Goal: Information Seeking & Learning: Learn about a topic

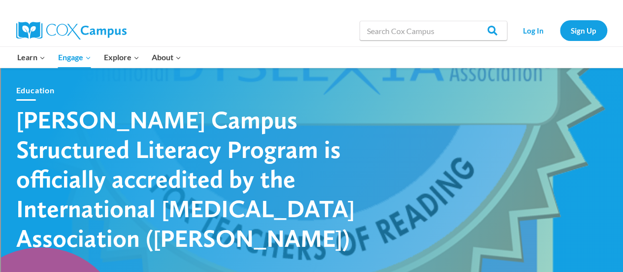
scroll to position [22, 0]
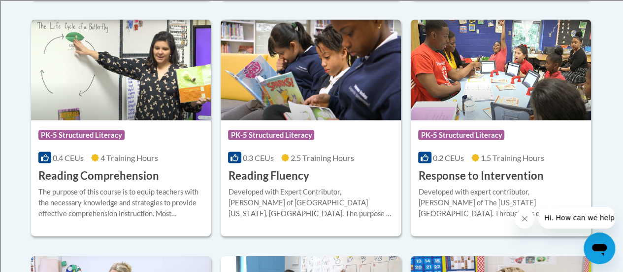
scroll to position [951, 0]
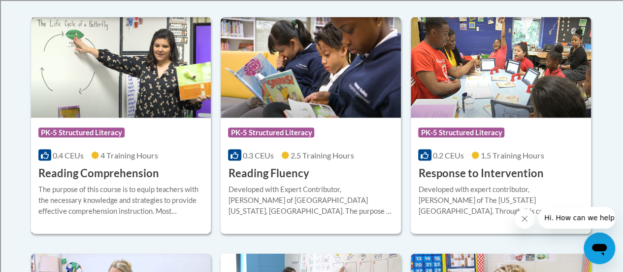
click at [139, 186] on div "The purpose of this course is to equip teachers with the necessary knowledge an…" at bounding box center [121, 200] width 166 height 33
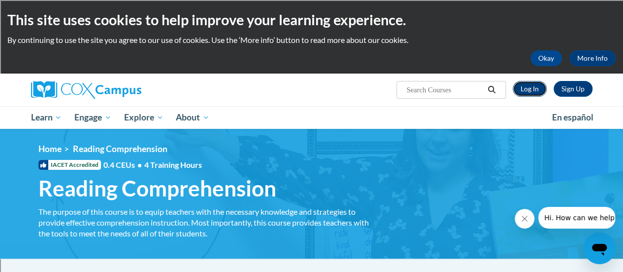
click at [529, 90] on link "Log In" at bounding box center [530, 89] width 34 height 16
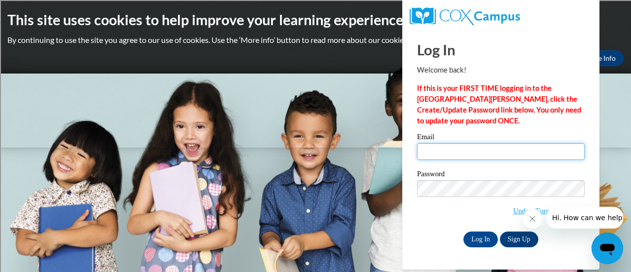
click at [435, 149] on input "Email" at bounding box center [501, 151] width 168 height 17
type input "david.haselhuhn@rusd.org"
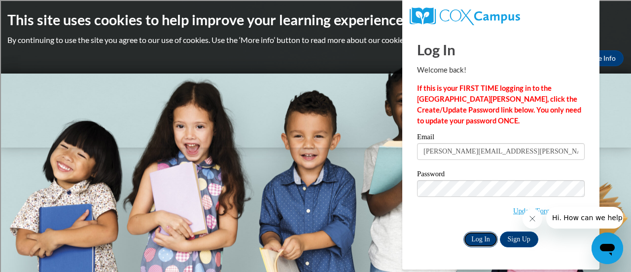
click at [475, 237] on input "Log In" at bounding box center [480, 239] width 34 height 16
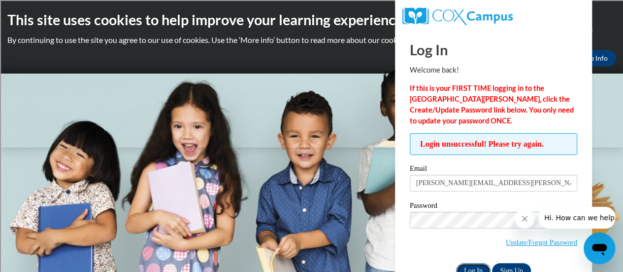
click at [471, 266] on input "Log In" at bounding box center [473, 271] width 34 height 16
click at [466, 265] on input "Log In" at bounding box center [473, 271] width 34 height 16
click at [465, 268] on input "Log In" at bounding box center [473, 271] width 34 height 16
click at [463, 266] on input "Log In" at bounding box center [473, 271] width 34 height 16
click at [520, 241] on link "Update/Forgot Password" at bounding box center [541, 242] width 71 height 8
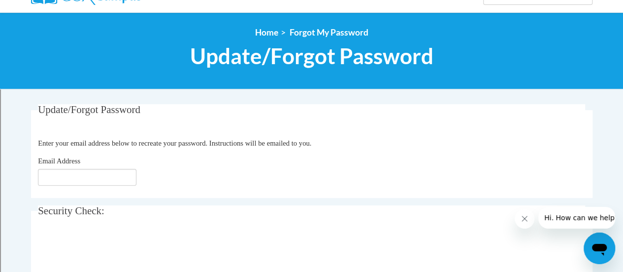
scroll to position [97, 0]
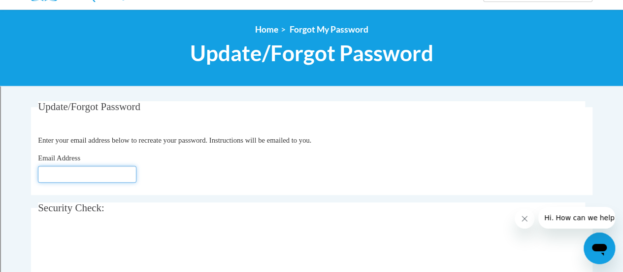
click at [50, 172] on input "Email Address" at bounding box center [87, 174] width 99 height 17
type input "[PERSON_NAME][EMAIL_ADDRESS][DOMAIN_NAME]"
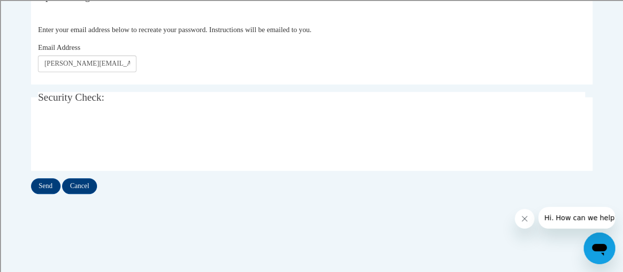
scroll to position [208, 0]
click at [42, 182] on input "Send" at bounding box center [46, 185] width 30 height 16
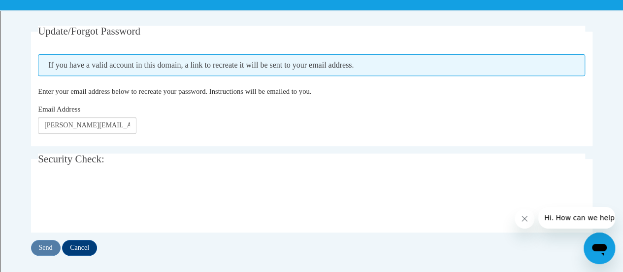
scroll to position [175, 0]
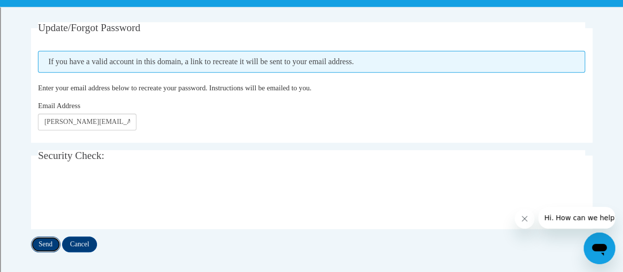
click at [38, 243] on input "Send" at bounding box center [46, 244] width 30 height 16
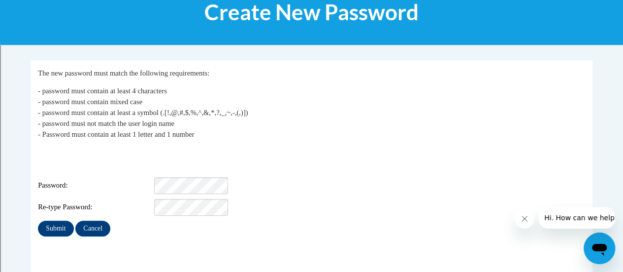
scroll to position [138, 0]
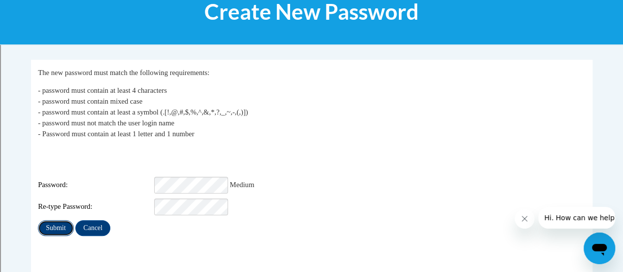
click at [54, 220] on input "Submit" at bounding box center [55, 228] width 35 height 16
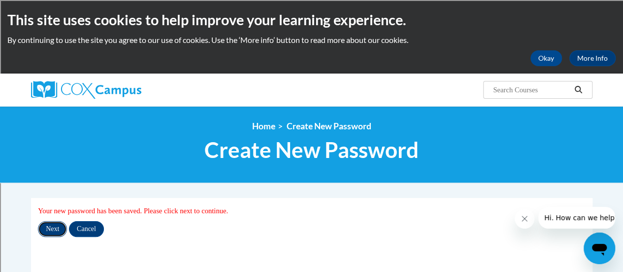
click at [49, 233] on input "Next" at bounding box center [52, 229] width 29 height 16
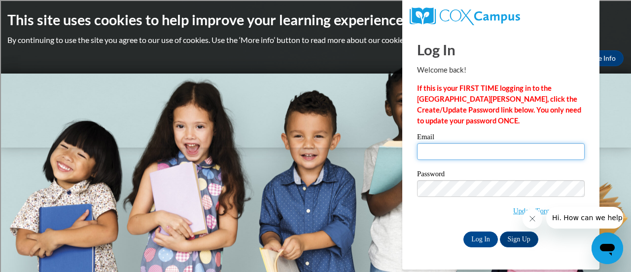
click at [443, 157] on input "Email" at bounding box center [501, 151] width 168 height 17
type input "[PERSON_NAME][EMAIL_ADDRESS][PERSON_NAME][DOMAIN_NAME]"
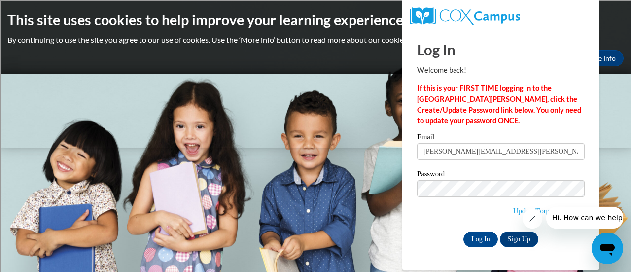
click at [610, 158] on body "This site uses cookies to help improve your learning experience. By continuing …" at bounding box center [315, 136] width 631 height 272
click at [473, 240] on input "Log In" at bounding box center [480, 239] width 34 height 16
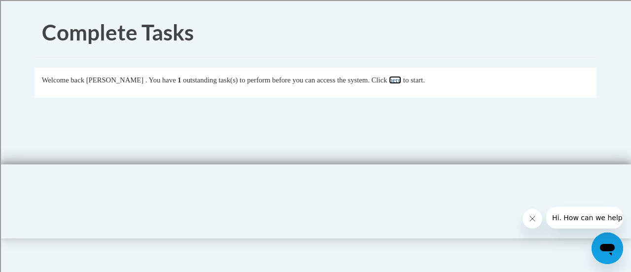
click at [401, 82] on link "here" at bounding box center [395, 80] width 12 height 8
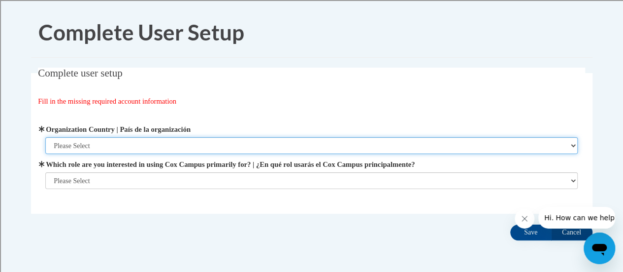
click at [573, 146] on select "Please Select [GEOGRAPHIC_DATA] | [GEOGRAPHIC_DATA] Outside of [GEOGRAPHIC_DATA…" at bounding box center [311, 145] width 533 height 17
select select "ad49bcad-a171-4b2e-b99c-48b446064914"
click at [45, 137] on select "Please Select United States | Estados Unidos Outside of the United States | Fue…" at bounding box center [311, 145] width 533 height 17
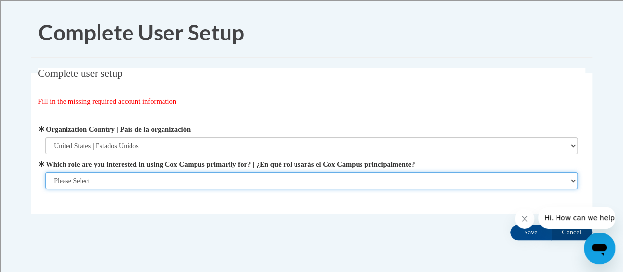
click at [575, 180] on select "Please Select College/University | Colegio/Universidad Community/Nonprofit Part…" at bounding box center [311, 180] width 533 height 17
select select "fbf2d438-af2f-41f8-98f1-81c410e29de3"
click at [45, 189] on select "Please Select College/University | Colegio/Universidad Community/Nonprofit Part…" at bounding box center [311, 180] width 533 height 17
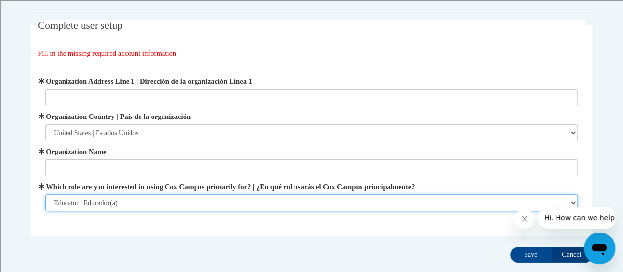
scroll to position [69, 0]
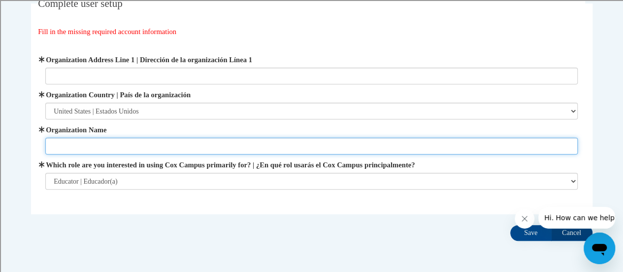
click at [173, 144] on input "Organization Name" at bounding box center [311, 145] width 533 height 17
type input "Racine Unified"
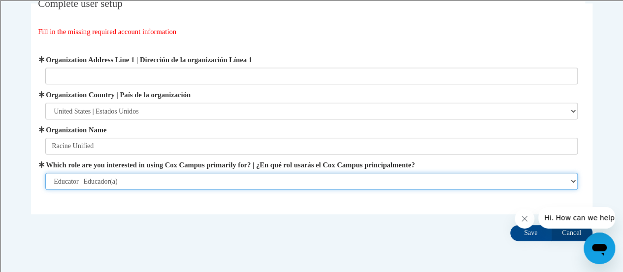
click at [574, 182] on select "Please Select College/University | Colegio/Universidad Community/Nonprofit Part…" at bounding box center [311, 180] width 533 height 17
click at [45, 172] on select "Please Select College/University | Colegio/Universidad Community/Nonprofit Part…" at bounding box center [311, 180] width 533 height 17
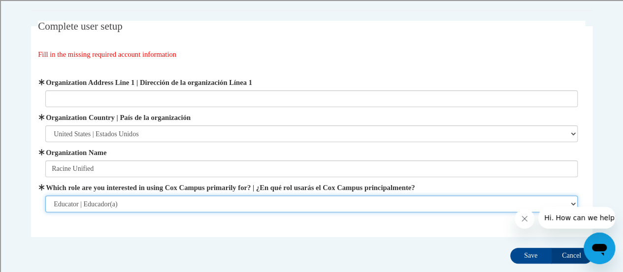
scroll to position [45, 0]
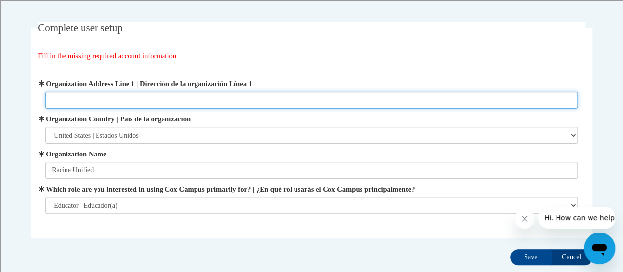
click at [124, 98] on input "Organization Address Line 1 | Dirección de la organización Línea 1" at bounding box center [311, 100] width 533 height 17
type input "3109 Mt. [GEOGRAPHIC_DATA]"
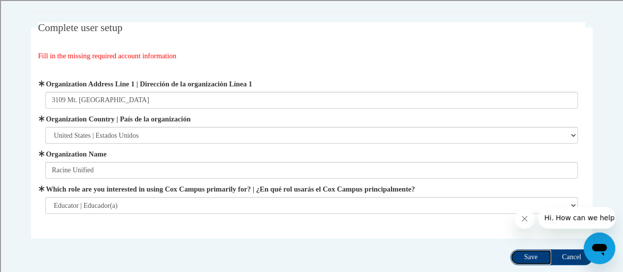
click at [525, 254] on input "Save" at bounding box center [531, 257] width 41 height 16
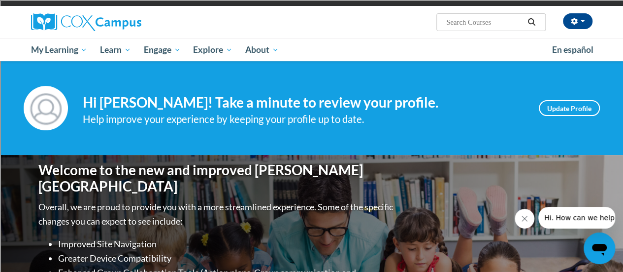
scroll to position [62, 0]
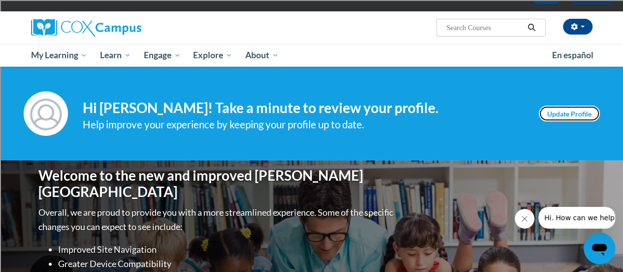
click at [573, 120] on link "Update Profile" at bounding box center [569, 113] width 61 height 16
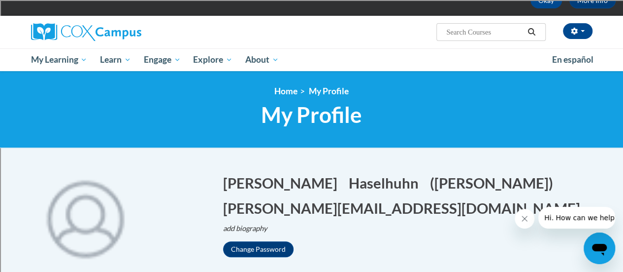
scroll to position [41, 0]
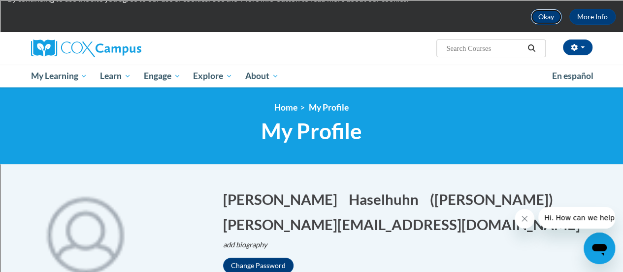
click at [542, 19] on button "Okay" at bounding box center [547, 17] width 32 height 16
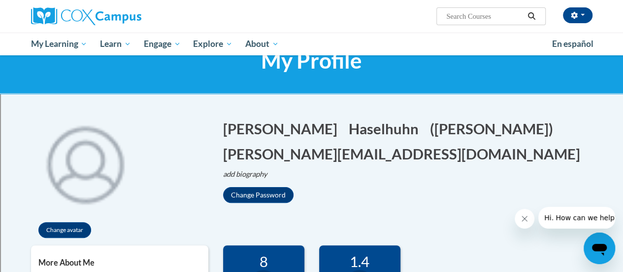
scroll to position [0, 0]
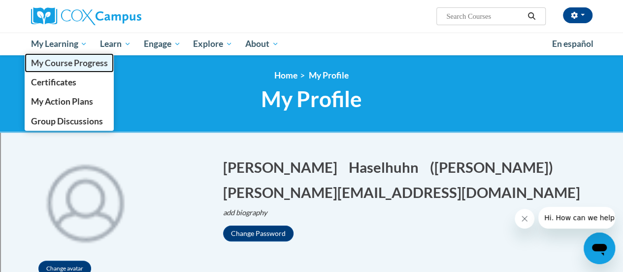
click at [69, 64] on span "My Course Progress" at bounding box center [69, 63] width 77 height 10
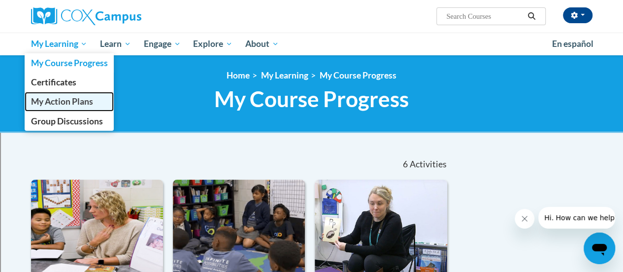
click at [73, 101] on span "My Action Plans" at bounding box center [62, 101] width 62 height 10
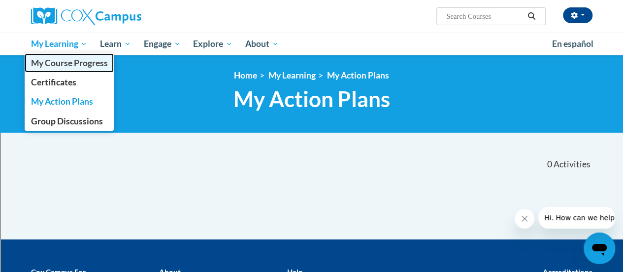
click at [82, 59] on span "My Course Progress" at bounding box center [69, 63] width 77 height 10
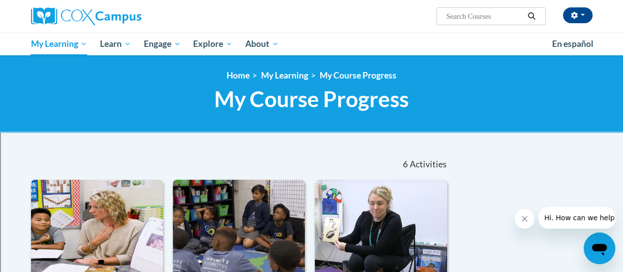
click at [477, 17] on input "Search..." at bounding box center [485, 16] width 79 height 12
type input "reading comprehension"
click at [536, 17] on icon "Search" at bounding box center [531, 15] width 9 height 7
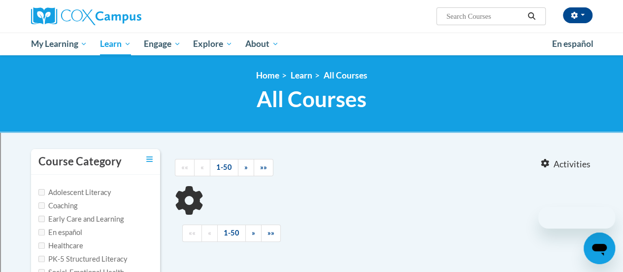
type input "reading comprehension"
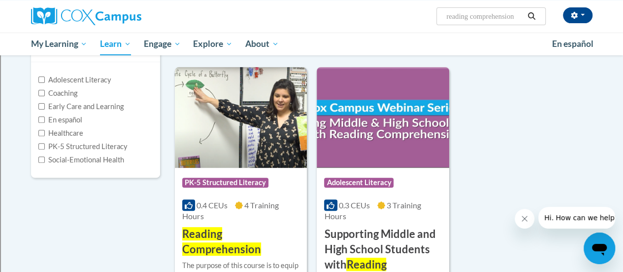
scroll to position [113, 0]
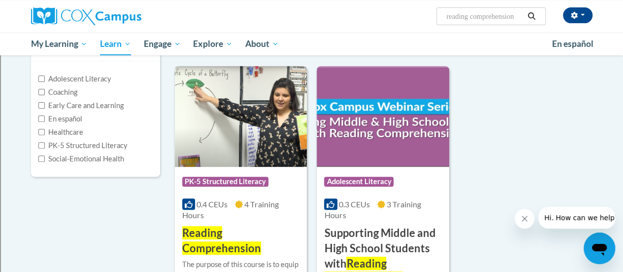
click at [234, 219] on div "0.4 CEUs 4 Training Hours" at bounding box center [240, 210] width 117 height 22
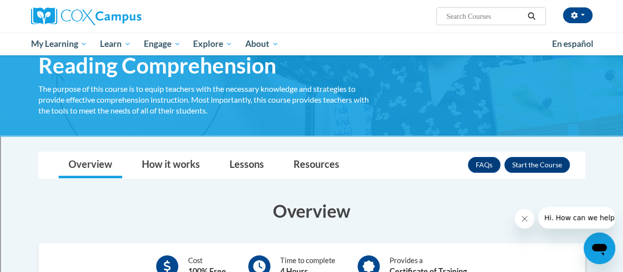
scroll to position [94, 0]
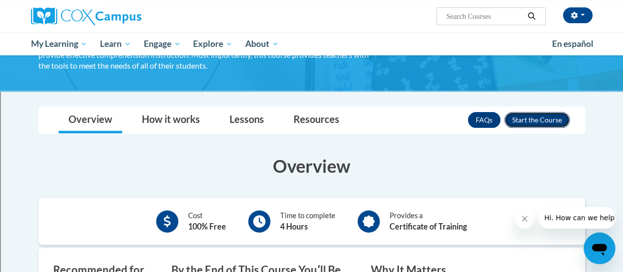
click at [538, 119] on button "Enroll" at bounding box center [538, 120] width 66 height 16
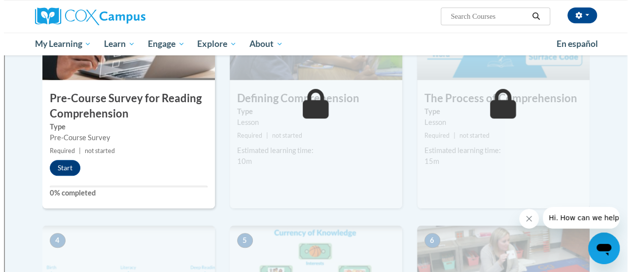
scroll to position [275, 0]
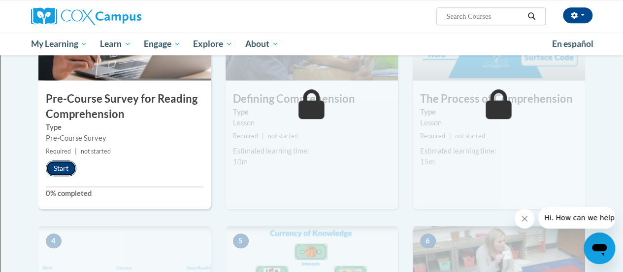
click at [55, 166] on button "Start" at bounding box center [61, 168] width 31 height 16
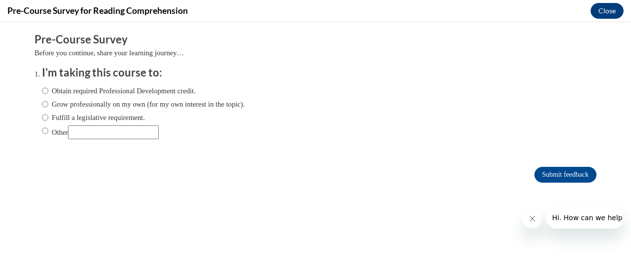
scroll to position [0, 0]
click at [42, 93] on input "Obtain required Professional Development credit." at bounding box center [45, 90] width 6 height 11
radio input "true"
click at [42, 105] on input "Grow professionally on my own (for my own interest in the topic)." at bounding box center [45, 104] width 6 height 11
radio input "true"
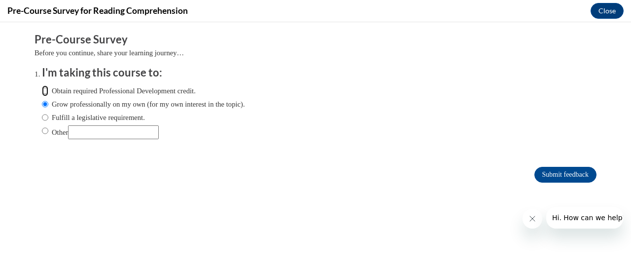
click at [42, 90] on input "Obtain required Professional Development credit." at bounding box center [45, 90] width 6 height 11
radio input "true"
click at [553, 177] on input "Submit feedback" at bounding box center [565, 175] width 62 height 16
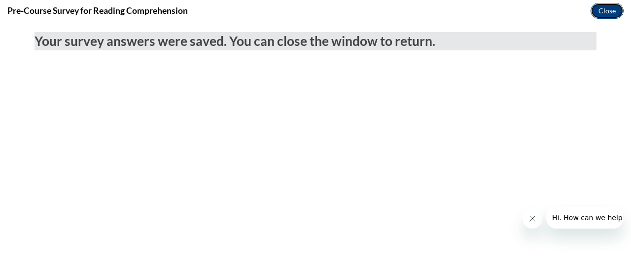
click at [606, 7] on button "Close" at bounding box center [606, 11] width 33 height 16
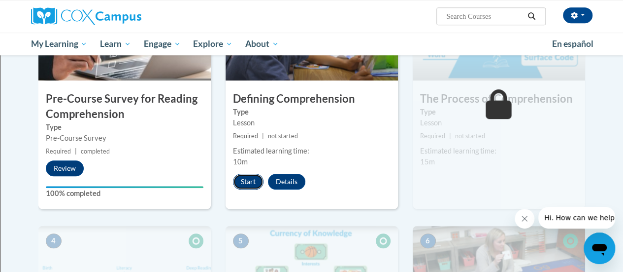
click at [254, 180] on button "Start" at bounding box center [248, 181] width 31 height 16
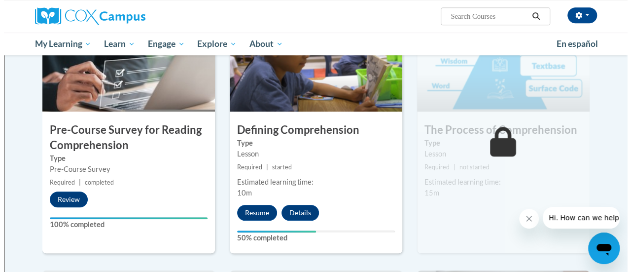
scroll to position [252, 0]
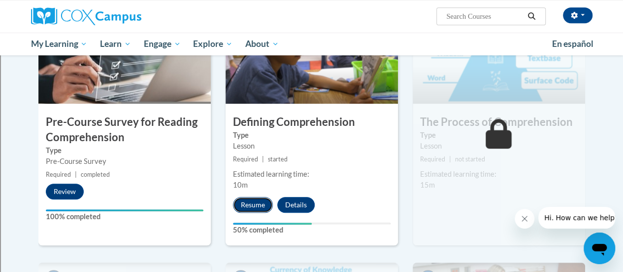
click at [250, 202] on button "Resume" at bounding box center [253, 205] width 40 height 16
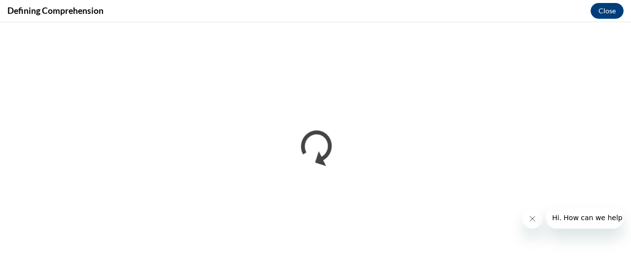
scroll to position [0, 0]
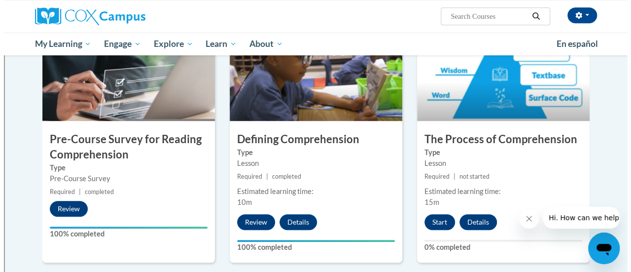
scroll to position [242, 0]
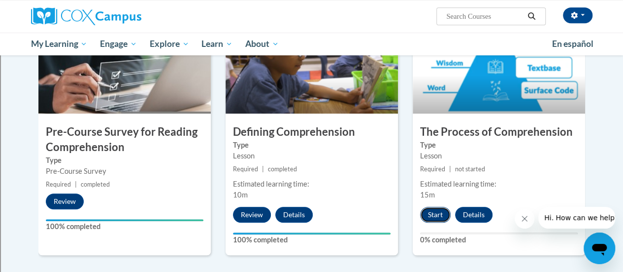
click at [442, 214] on button "Start" at bounding box center [435, 214] width 31 height 16
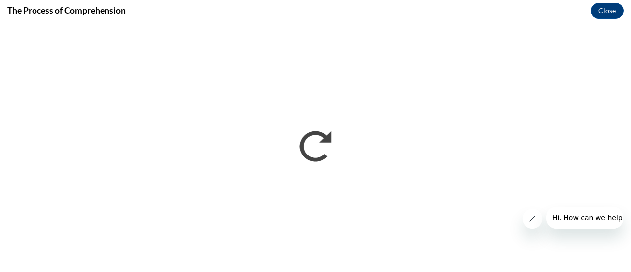
scroll to position [0, 0]
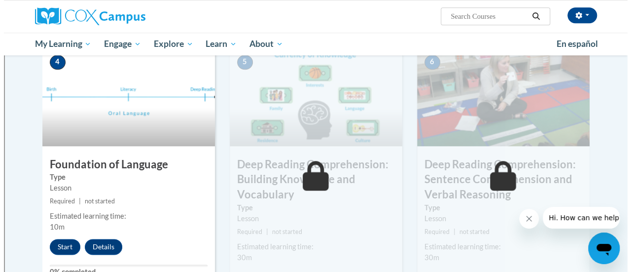
scroll to position [460, 0]
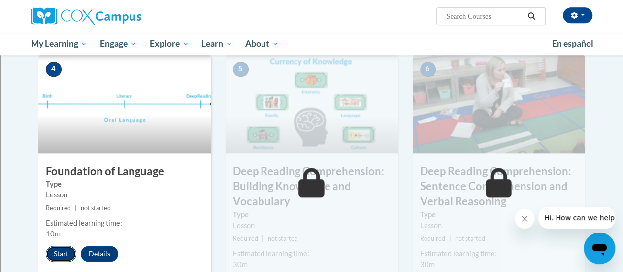
click at [55, 253] on button "Start" at bounding box center [61, 253] width 31 height 16
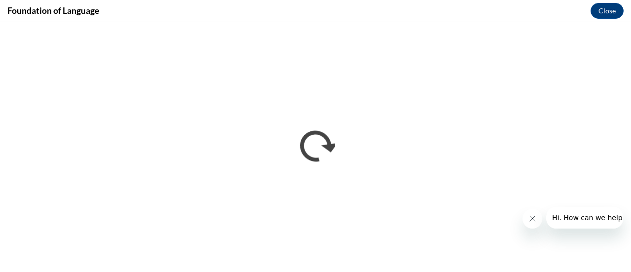
scroll to position [0, 0]
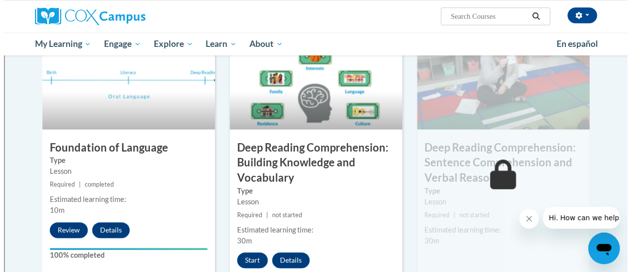
scroll to position [490, 0]
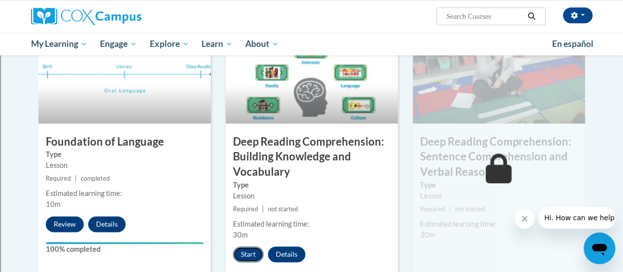
click at [246, 257] on button "Start" at bounding box center [248, 254] width 31 height 16
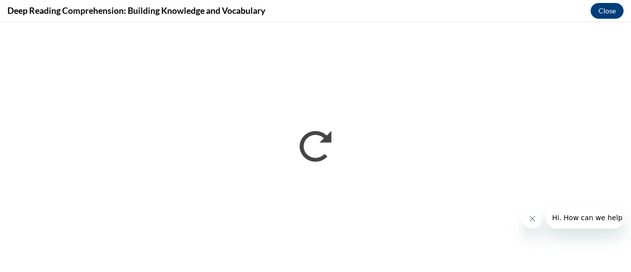
scroll to position [0, 0]
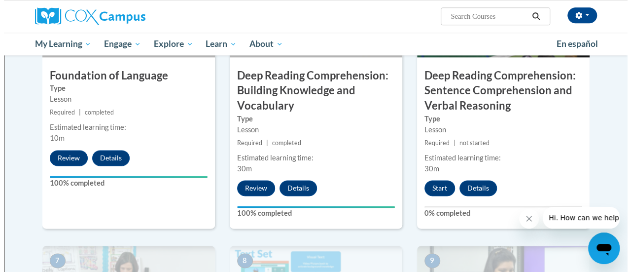
scroll to position [560, 0]
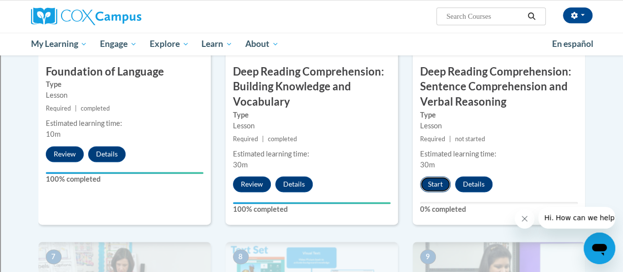
click at [427, 183] on button "Start" at bounding box center [435, 184] width 31 height 16
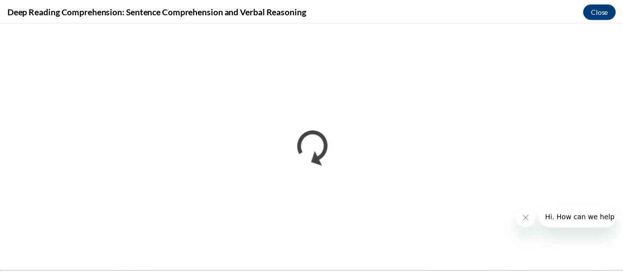
scroll to position [0, 0]
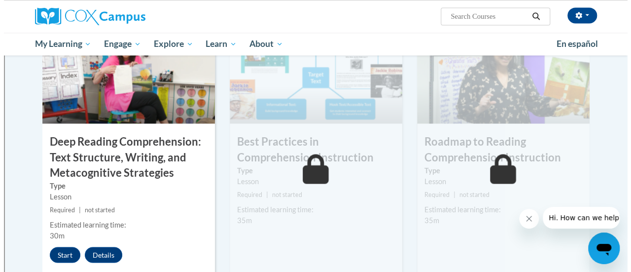
scroll to position [779, 0]
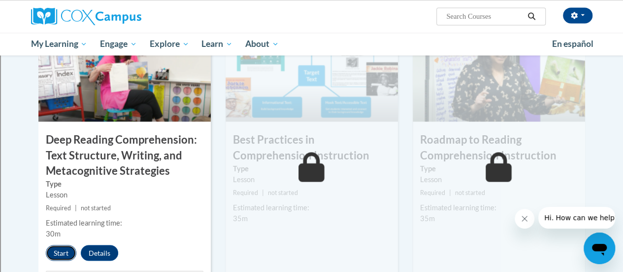
click at [65, 249] on button "Start" at bounding box center [61, 252] width 31 height 16
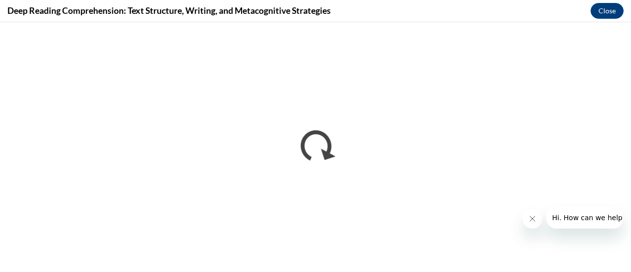
scroll to position [0, 0]
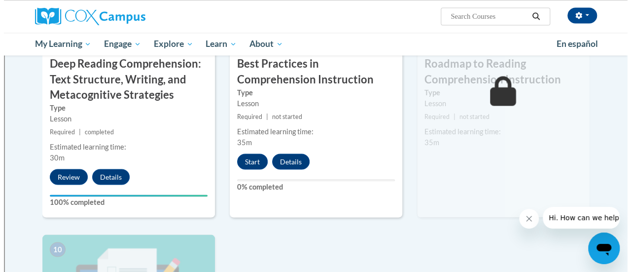
scroll to position [854, 0]
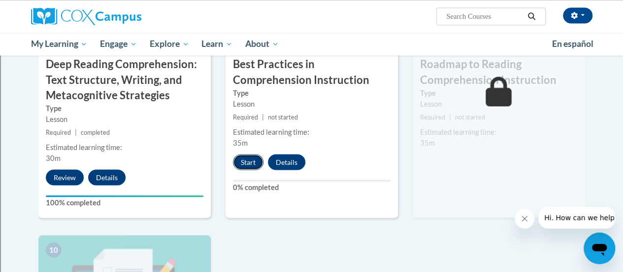
click at [241, 162] on button "Start" at bounding box center [248, 162] width 31 height 16
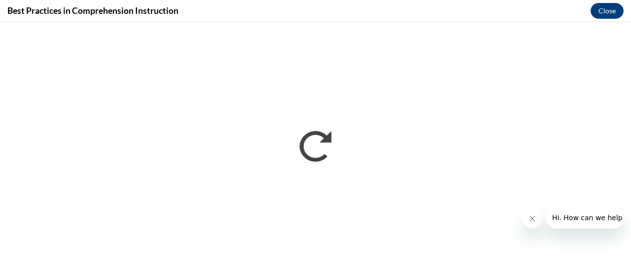
scroll to position [0, 0]
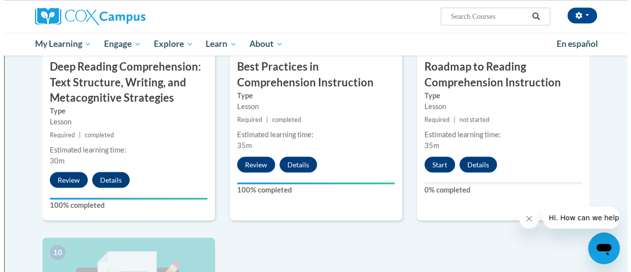
scroll to position [827, 0]
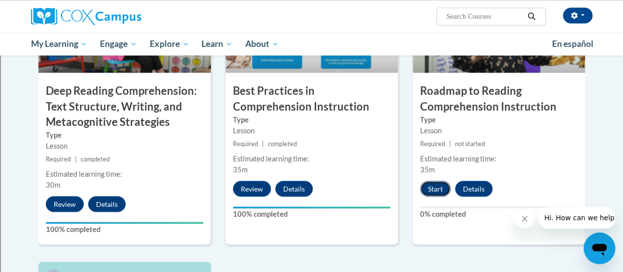
click at [430, 188] on button "Start" at bounding box center [435, 188] width 31 height 16
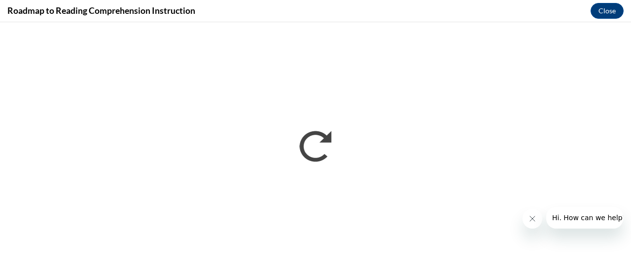
scroll to position [0, 0]
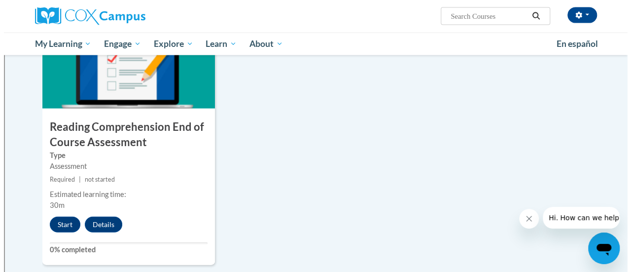
scroll to position [1081, 0]
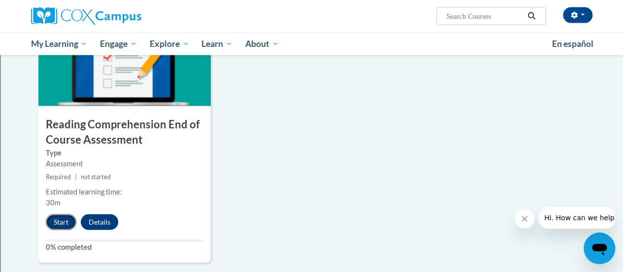
click at [60, 225] on button "Start" at bounding box center [61, 222] width 31 height 16
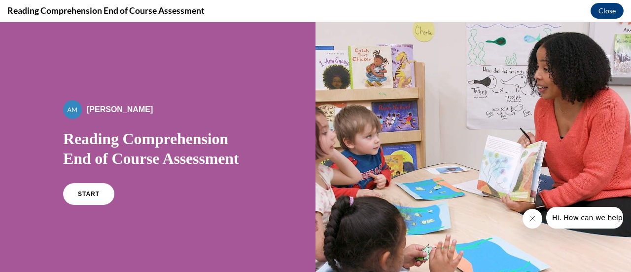
scroll to position [0, 0]
click at [78, 195] on span "START" at bounding box center [88, 193] width 23 height 7
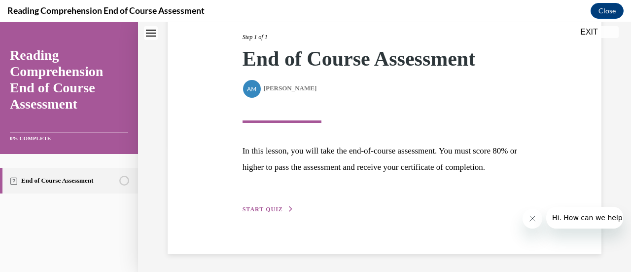
scroll to position [144, 0]
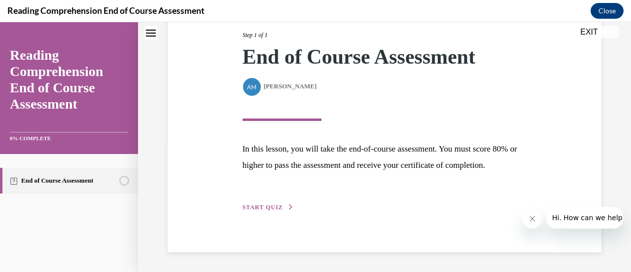
click at [269, 212] on div "Step 1 of 1 End of Course Assessment By Alexander Mackey Alexander Mackey In th…" at bounding box center [384, 110] width 299 height 205
click at [266, 206] on span "START QUIZ" at bounding box center [262, 207] width 40 height 7
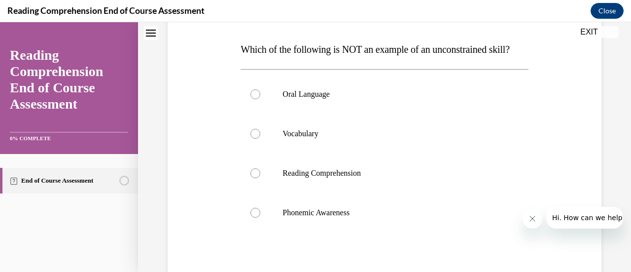
scroll to position [146, 0]
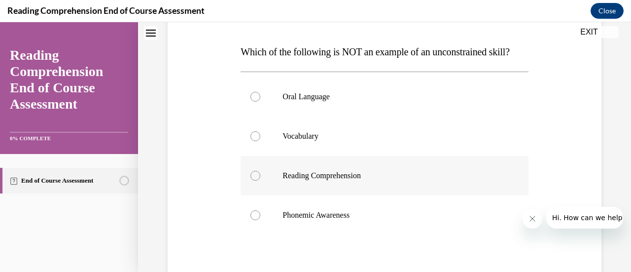
click at [253, 180] on div at bounding box center [255, 176] width 10 height 10
click at [253, 180] on input "Reading Comprehension" at bounding box center [255, 176] width 10 height 10
radio input "true"
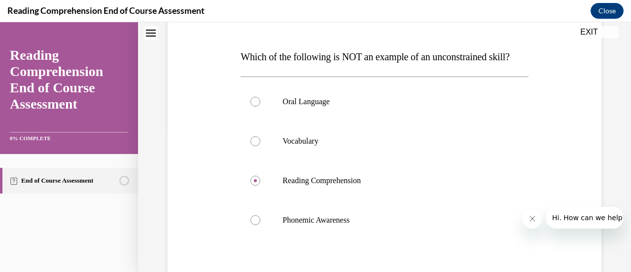
scroll to position [147, 0]
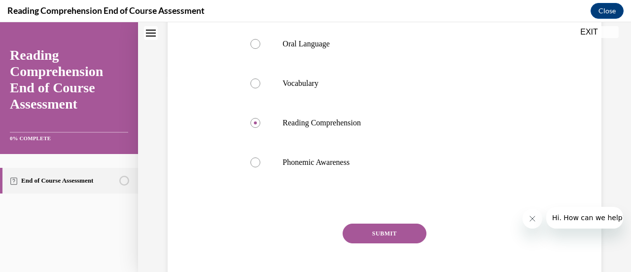
click at [385, 243] on button "SUBMIT" at bounding box center [385, 233] width 84 height 20
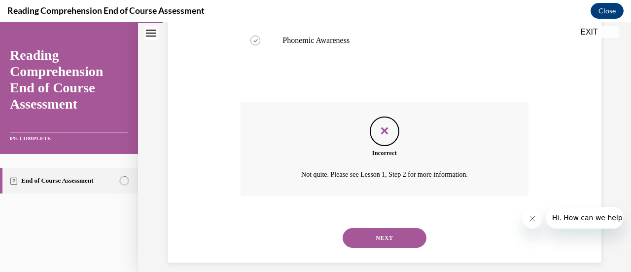
scroll to position [320, 0]
click at [387, 247] on button "NEXT" at bounding box center [385, 238] width 84 height 20
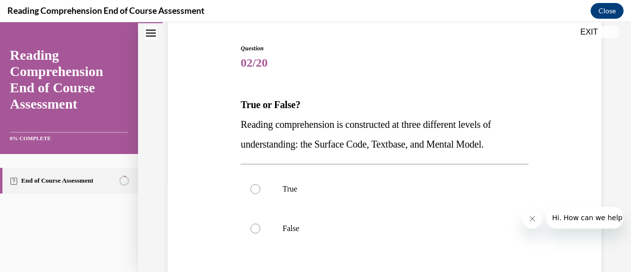
scroll to position [92, 0]
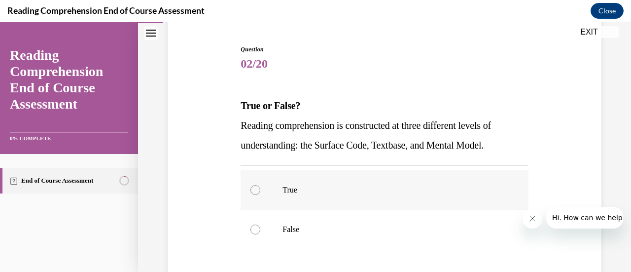
click at [276, 200] on label "True" at bounding box center [383, 189] width 287 height 39
click at [260, 195] on input "True" at bounding box center [255, 190] width 10 height 10
radio input "true"
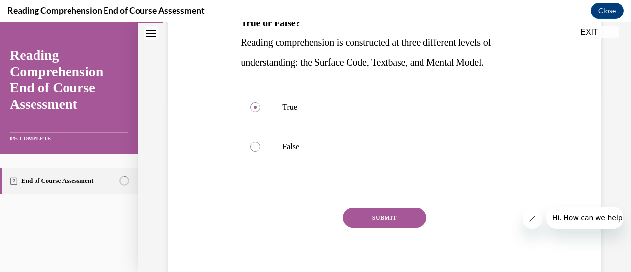
click at [382, 217] on button "SUBMIT" at bounding box center [385, 217] width 84 height 20
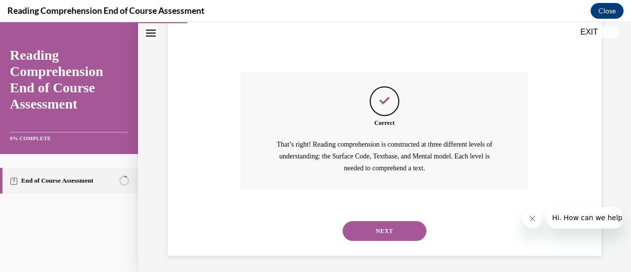
scroll to position [314, 0]
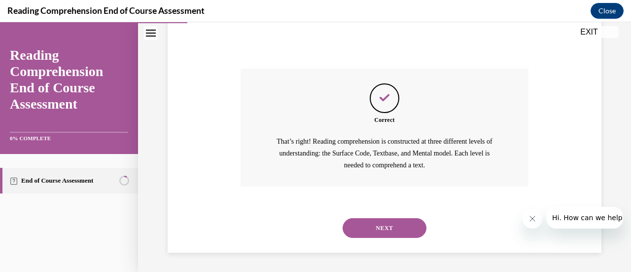
click at [381, 227] on button "NEXT" at bounding box center [385, 228] width 84 height 20
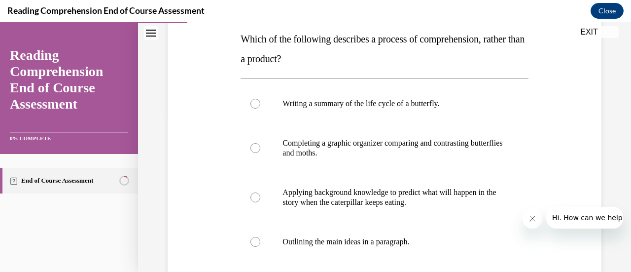
scroll to position [159, 0]
click at [268, 202] on label "Applying background knowledge to predict what will happen in the story when the…" at bounding box center [383, 196] width 287 height 49
click at [260, 202] on input "Applying background knowledge to predict what will happen in the story when the…" at bounding box center [255, 197] width 10 height 10
radio input "true"
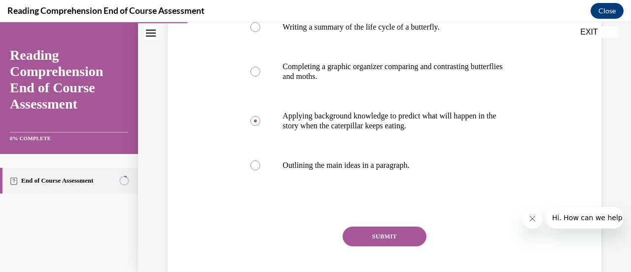
click at [380, 236] on button "SUBMIT" at bounding box center [385, 236] width 84 height 20
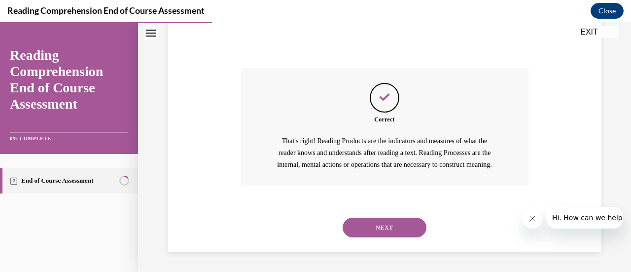
scroll to position [405, 0]
click at [390, 232] on button "NEXT" at bounding box center [385, 227] width 84 height 20
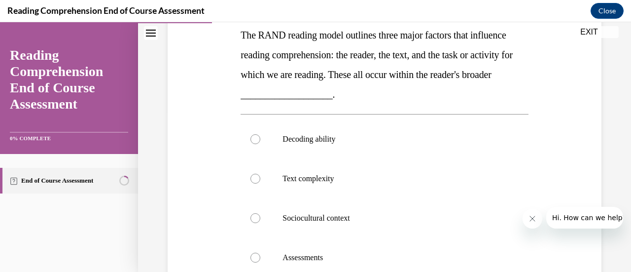
scroll to position [175, 0]
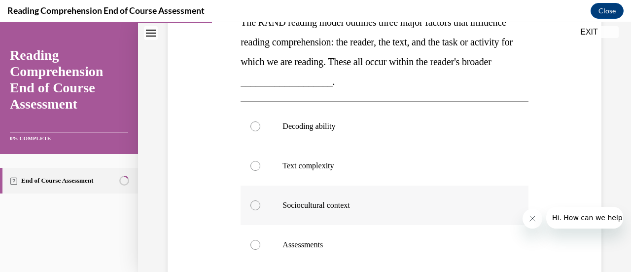
click at [337, 205] on p "Sociocultural context" at bounding box center [392, 205] width 221 height 10
click at [260, 205] on input "Sociocultural context" at bounding box center [255, 205] width 10 height 10
radio input "true"
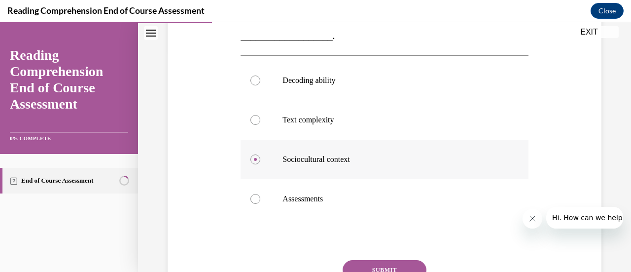
scroll to position [228, 0]
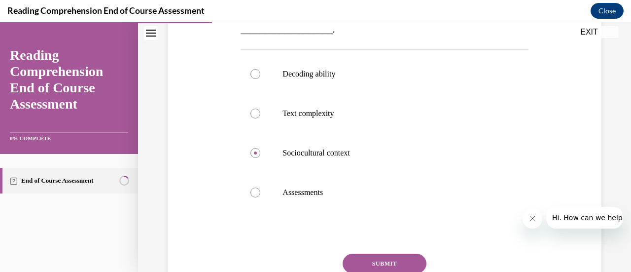
click at [374, 265] on button "SUBMIT" at bounding box center [385, 263] width 84 height 20
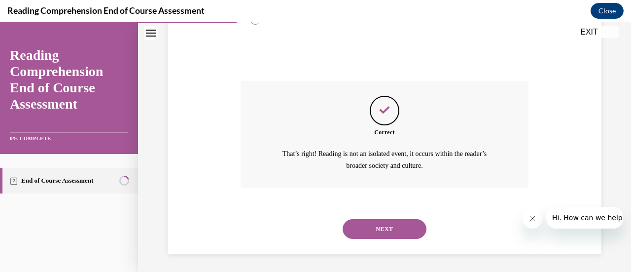
scroll to position [401, 0]
click at [379, 233] on button "NEXT" at bounding box center [385, 228] width 84 height 20
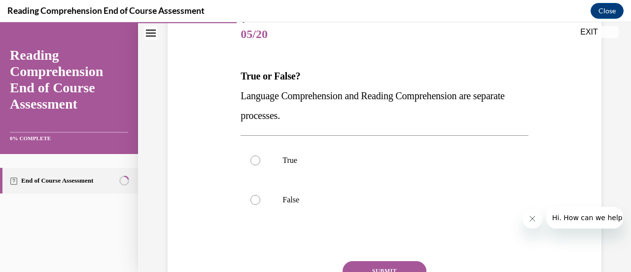
scroll to position [122, 0]
click at [259, 203] on label "False" at bounding box center [383, 198] width 287 height 39
click at [259, 203] on input "False" at bounding box center [255, 199] width 10 height 10
radio input "true"
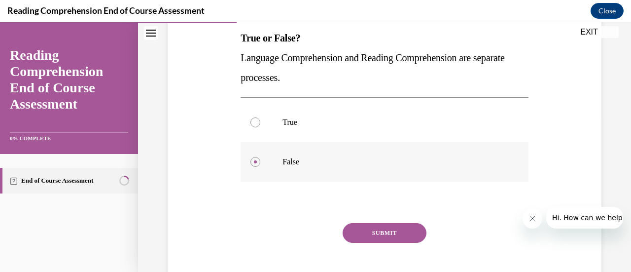
scroll to position [163, 0]
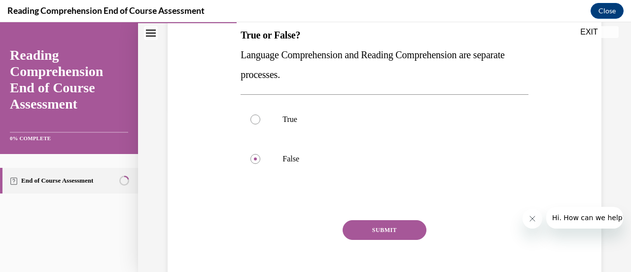
click at [387, 238] on button "SUBMIT" at bounding box center [385, 230] width 84 height 20
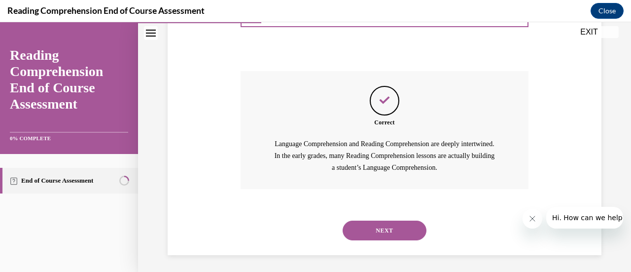
scroll to position [314, 0]
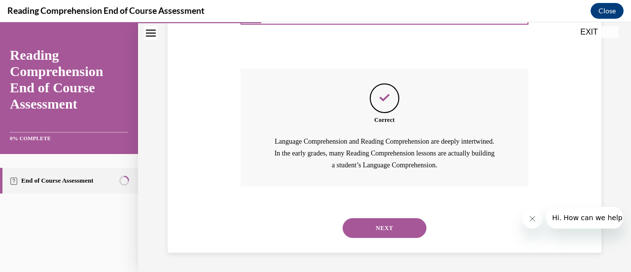
click at [378, 228] on button "NEXT" at bounding box center [385, 228] width 84 height 20
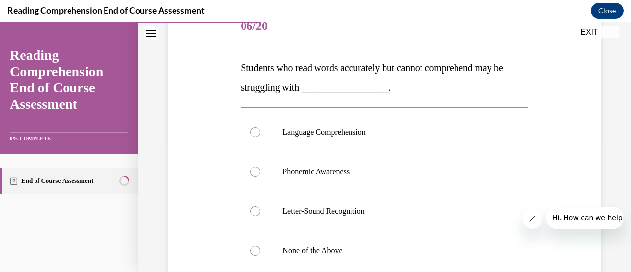
scroll to position [129, 0]
click at [363, 144] on label "Language Comprehension" at bounding box center [383, 132] width 287 height 39
click at [260, 138] on input "Language Comprehension" at bounding box center [255, 133] width 10 height 10
radio input "true"
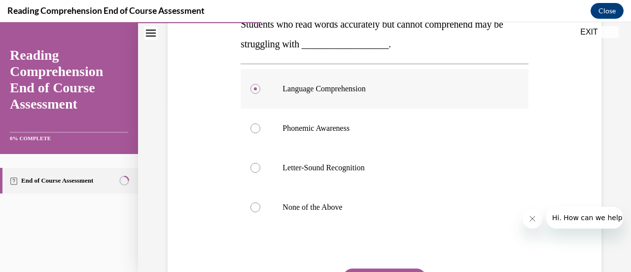
scroll to position [173, 0]
click at [521, 156] on label "Letter-Sound Recognition" at bounding box center [383, 167] width 287 height 39
click at [260, 163] on input "Letter-Sound Recognition" at bounding box center [255, 168] width 10 height 10
radio input "true"
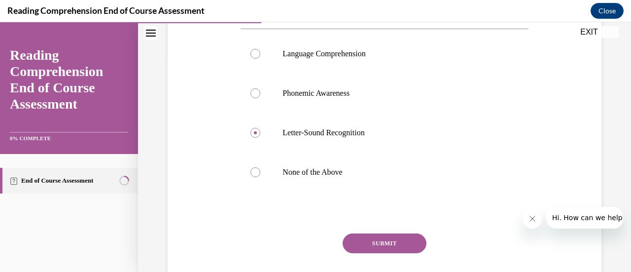
click at [383, 242] on button "SUBMIT" at bounding box center [385, 243] width 84 height 20
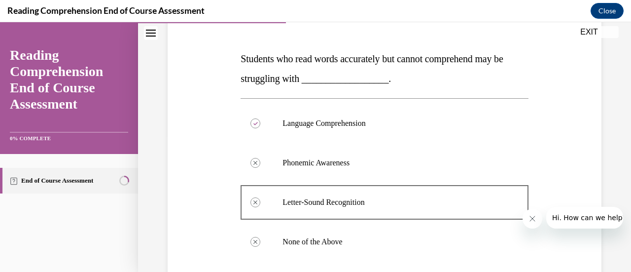
scroll to position [139, 0]
click at [451, 133] on label "Language Comprehension" at bounding box center [383, 122] width 287 height 39
click at [441, 121] on p "Language Comprehension" at bounding box center [392, 123] width 221 height 10
click at [544, 136] on div "Question 06/20 Students who read words accurately but cannot comprehend may be …" at bounding box center [384, 215] width 439 height 495
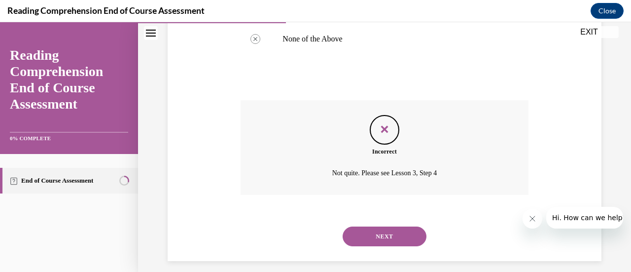
scroll to position [350, 0]
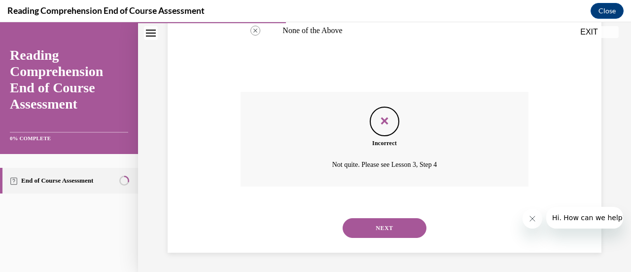
click at [384, 125] on icon "Feedback" at bounding box center [384, 120] width 15 height 15
click at [388, 231] on button "NEXT" at bounding box center [385, 228] width 84 height 20
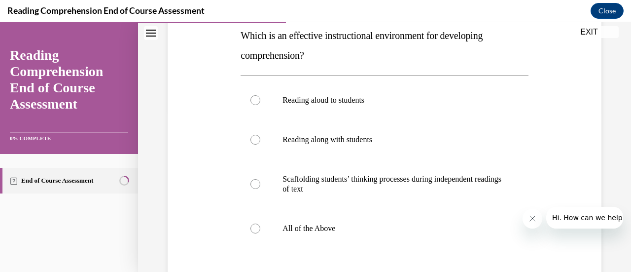
scroll to position [163, 0]
click at [262, 230] on label "All of the Above" at bounding box center [383, 227] width 287 height 39
click at [260, 230] on input "All of the Above" at bounding box center [255, 228] width 10 height 10
radio input "true"
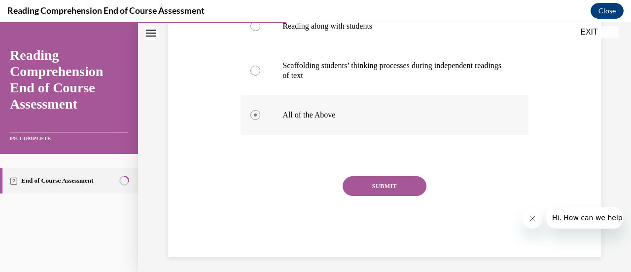
scroll to position [276, 0]
click at [374, 184] on button "SUBMIT" at bounding box center [385, 185] width 84 height 20
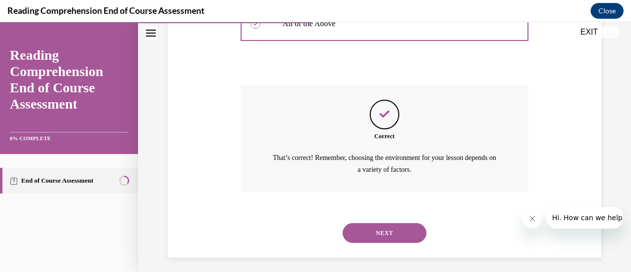
scroll to position [371, 0]
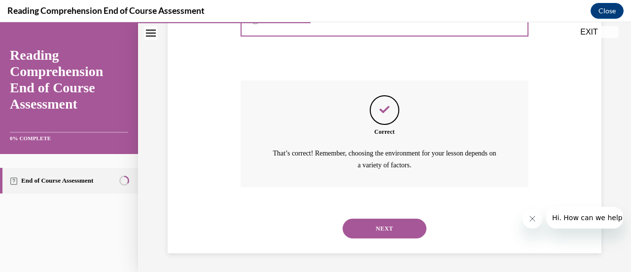
click at [386, 229] on button "NEXT" at bounding box center [385, 228] width 84 height 20
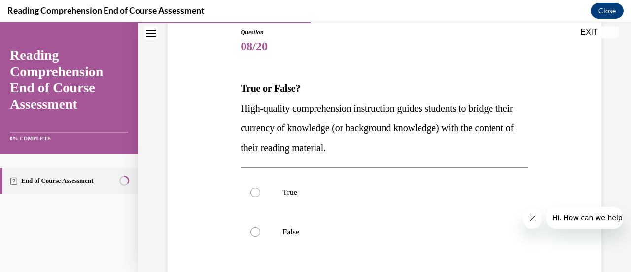
scroll to position [112, 0]
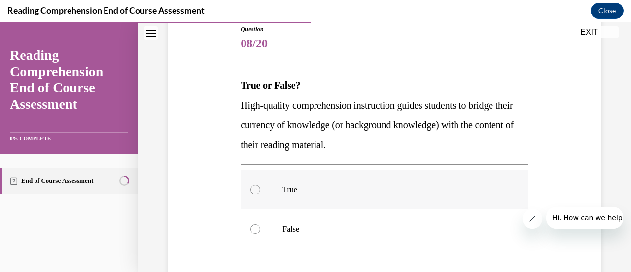
click at [268, 191] on label "True" at bounding box center [383, 189] width 287 height 39
click at [260, 191] on input "True" at bounding box center [255, 189] width 10 height 10
radio input "true"
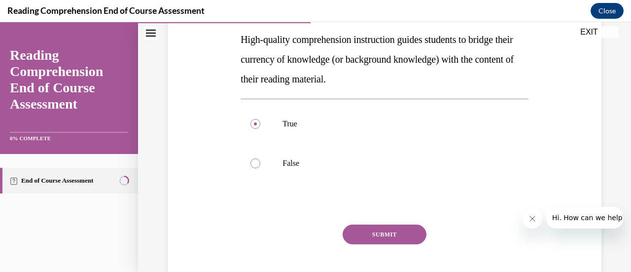
click at [376, 234] on button "SUBMIT" at bounding box center [385, 234] width 84 height 20
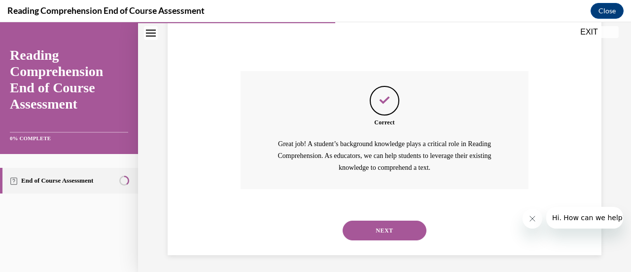
scroll to position [334, 0]
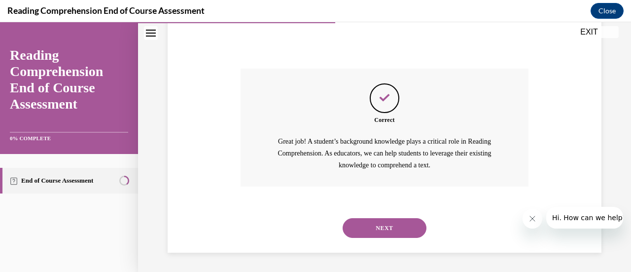
click at [382, 230] on button "NEXT" at bounding box center [385, 228] width 84 height 20
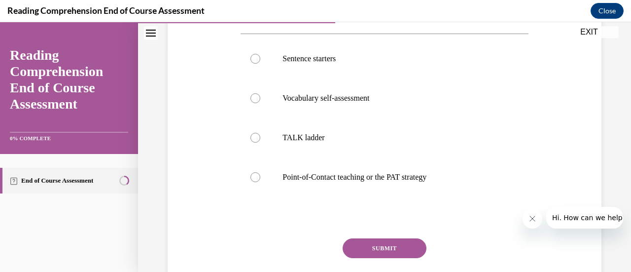
scroll to position [223, 0]
click at [368, 179] on p "Point-of-Contact teaching or the PAT strategy" at bounding box center [392, 177] width 221 height 10
click at [260, 179] on input "Point-of-Contact teaching or the PAT strategy" at bounding box center [255, 177] width 10 height 10
radio input "true"
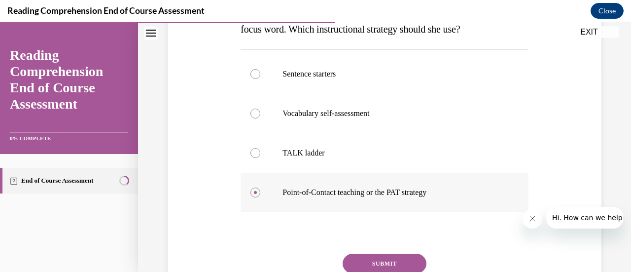
scroll to position [205, 0]
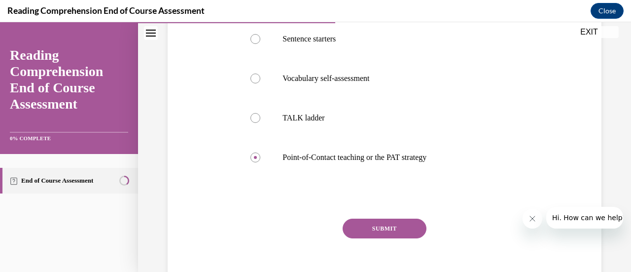
click at [386, 235] on button "SUBMIT" at bounding box center [385, 228] width 84 height 20
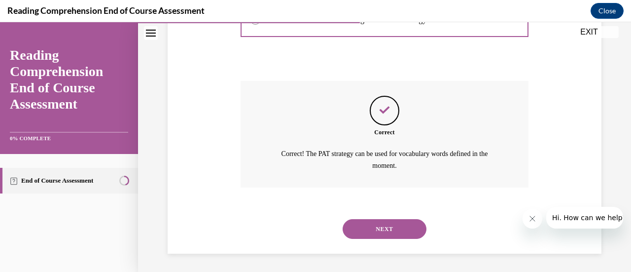
scroll to position [381, 0]
click at [384, 236] on button "NEXT" at bounding box center [385, 228] width 84 height 20
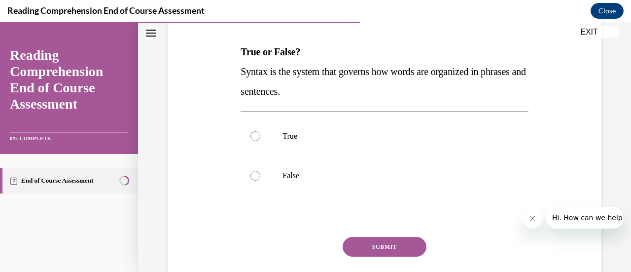
scroll to position [148, 0]
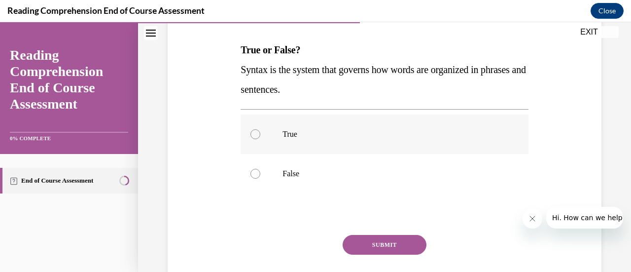
click at [293, 141] on label "True" at bounding box center [383, 133] width 287 height 39
click at [260, 139] on input "True" at bounding box center [255, 134] width 10 height 10
radio input "true"
click at [379, 246] on button "SUBMIT" at bounding box center [385, 245] width 84 height 20
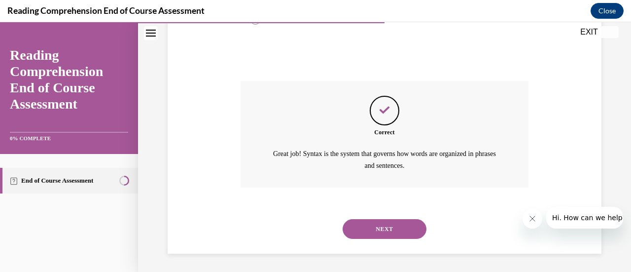
scroll to position [302, 0]
click at [386, 232] on button "NEXT" at bounding box center [385, 228] width 84 height 20
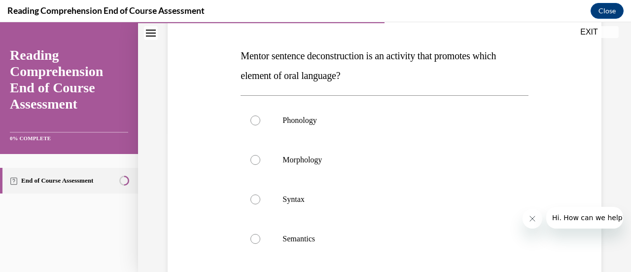
scroll to position [140, 0]
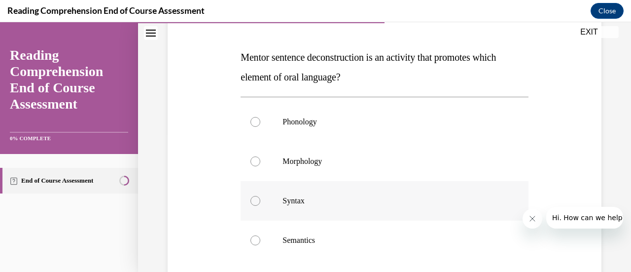
click at [253, 204] on div at bounding box center [255, 201] width 10 height 10
click at [253, 204] on input "Syntax" at bounding box center [255, 201] width 10 height 10
radio input "true"
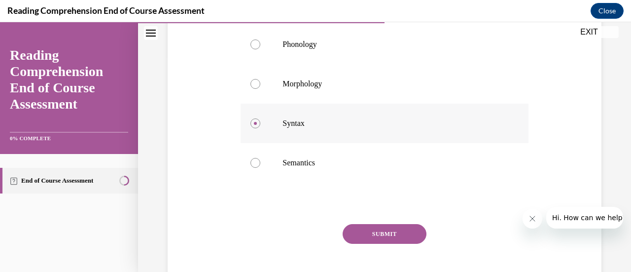
scroll to position [222, 0]
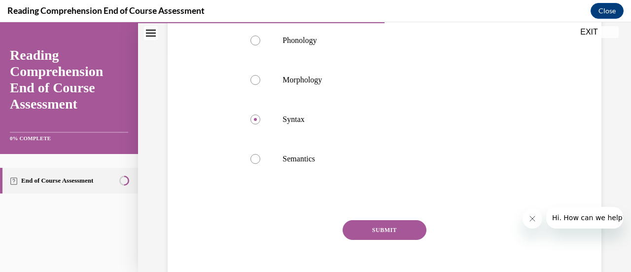
click at [379, 232] on button "SUBMIT" at bounding box center [385, 230] width 84 height 20
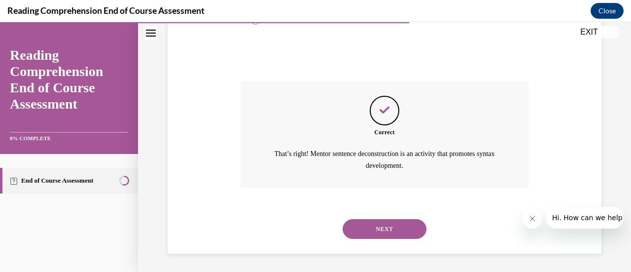
scroll to position [361, 0]
click at [379, 235] on button "NEXT" at bounding box center [385, 228] width 84 height 20
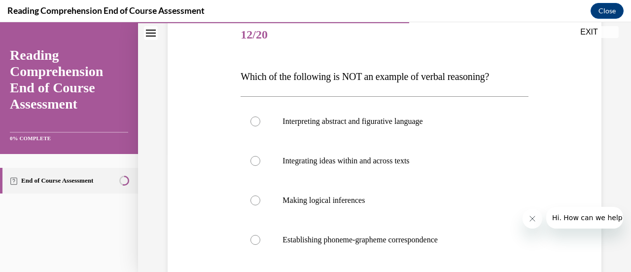
scroll to position [121, 0]
click at [351, 237] on p "Establishing phoneme-grapheme correspondence" at bounding box center [392, 240] width 221 height 10
click at [260, 237] on input "Establishing phoneme-grapheme correspondence" at bounding box center [255, 240] width 10 height 10
radio input "true"
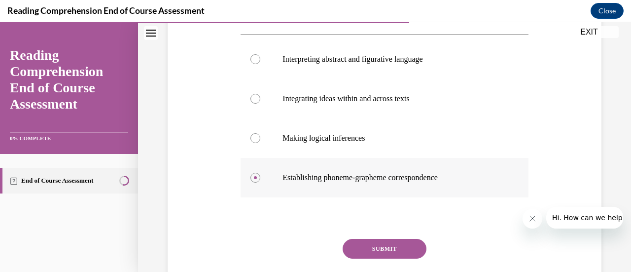
scroll to position [184, 0]
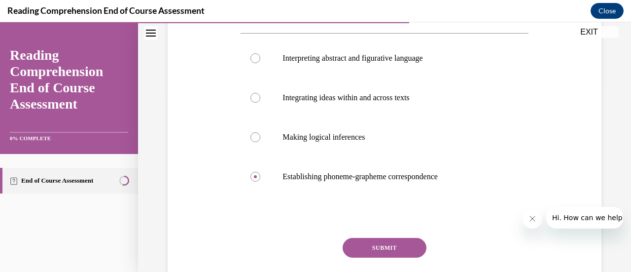
click at [384, 246] on button "SUBMIT" at bounding box center [385, 248] width 84 height 20
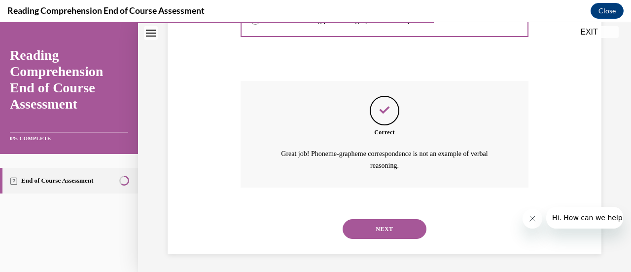
scroll to position [342, 0]
click at [392, 225] on button "NEXT" at bounding box center [385, 228] width 84 height 20
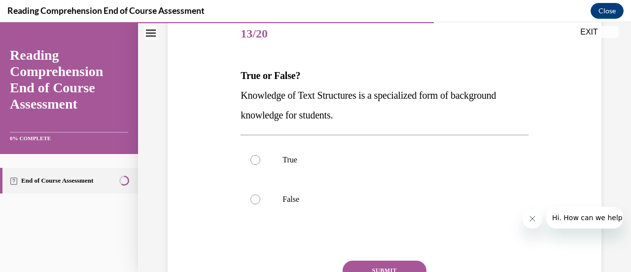
scroll to position [124, 0]
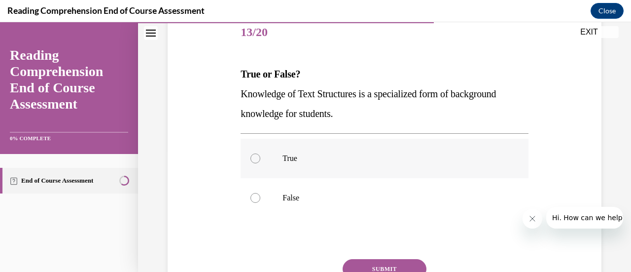
click at [290, 160] on p "True" at bounding box center [392, 158] width 221 height 10
click at [260, 160] on input "True" at bounding box center [255, 158] width 10 height 10
radio input "true"
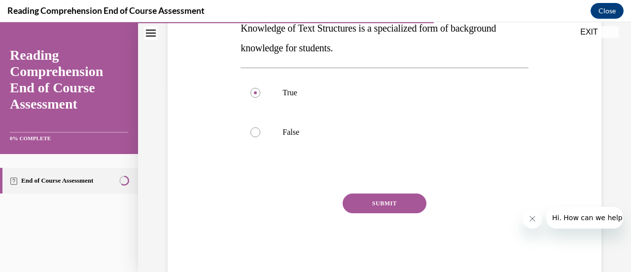
click at [394, 201] on button "SUBMIT" at bounding box center [385, 203] width 84 height 20
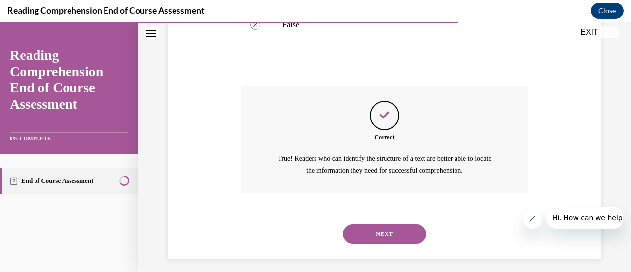
scroll to position [302, 0]
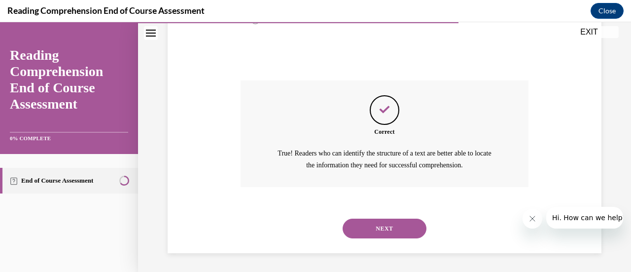
click at [386, 233] on button "NEXT" at bounding box center [385, 228] width 84 height 20
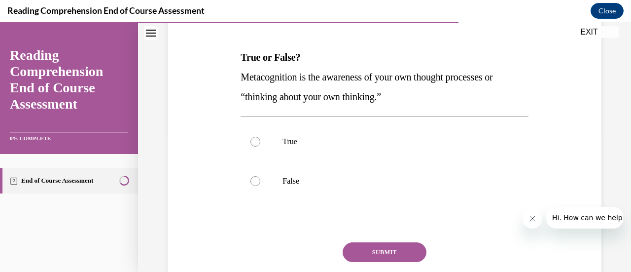
scroll to position [142, 0]
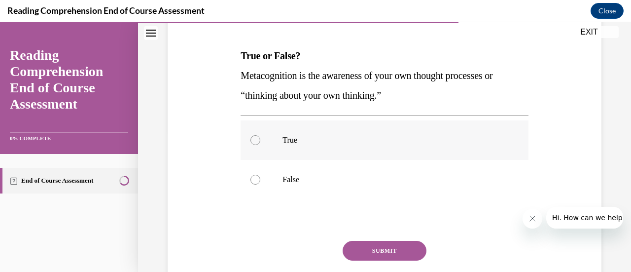
click at [287, 140] on p "True" at bounding box center [392, 140] width 221 height 10
click at [260, 140] on input "True" at bounding box center [255, 140] width 10 height 10
radio input "true"
click at [370, 252] on button "SUBMIT" at bounding box center [385, 250] width 84 height 20
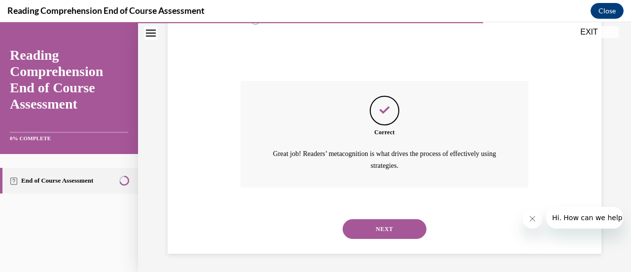
scroll to position [302, 0]
click at [387, 232] on button "NEXT" at bounding box center [385, 228] width 84 height 20
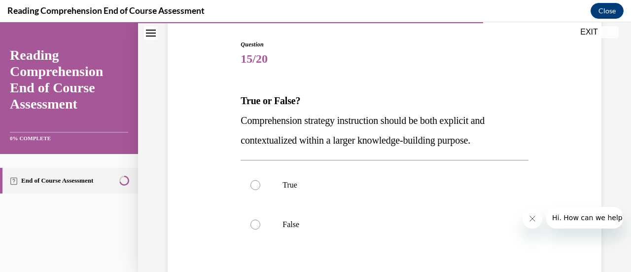
scroll to position [100, 0]
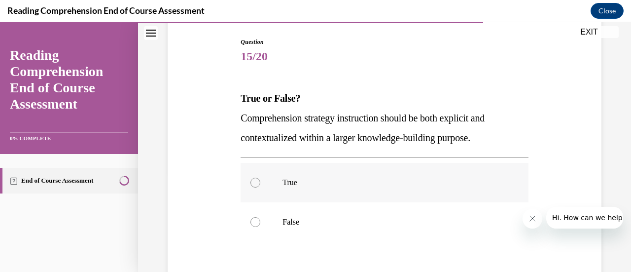
click at [290, 188] on label "True" at bounding box center [383, 182] width 287 height 39
click at [260, 187] on input "True" at bounding box center [255, 182] width 10 height 10
radio input "true"
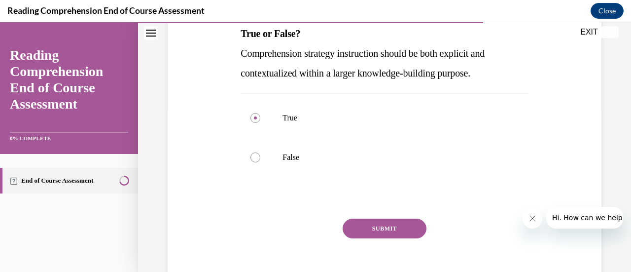
click at [388, 235] on button "SUBMIT" at bounding box center [385, 228] width 84 height 20
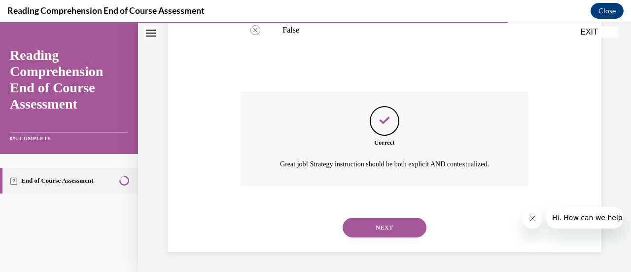
scroll to position [302, 0]
click at [379, 230] on button "NEXT" at bounding box center [385, 227] width 84 height 20
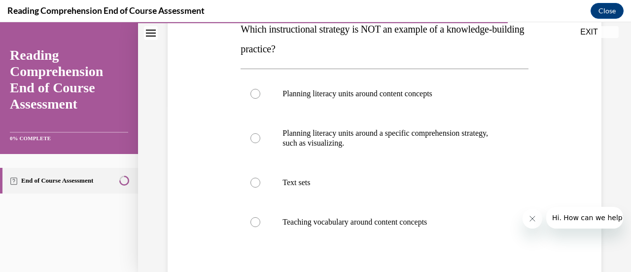
scroll to position [173, 0]
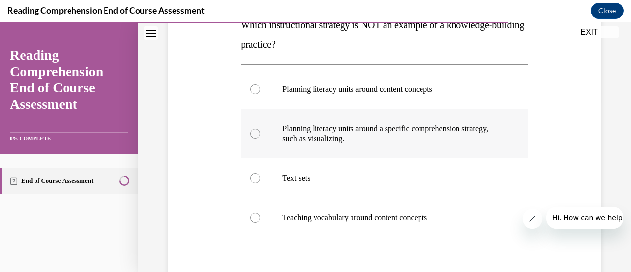
click at [256, 143] on label "Planning literacy units around a specific comprehension strategy, such as visua…" at bounding box center [383, 133] width 287 height 49
click at [256, 138] on input "Planning literacy units around a specific comprehension strategy, such as visua…" at bounding box center [255, 134] width 10 height 10
radio input "true"
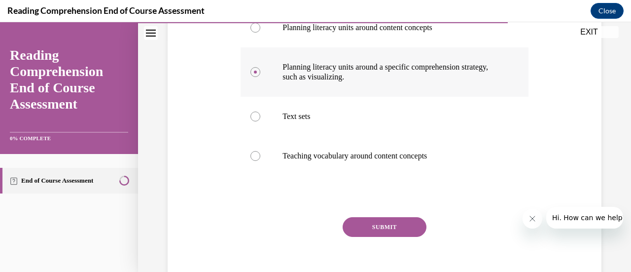
scroll to position [238, 0]
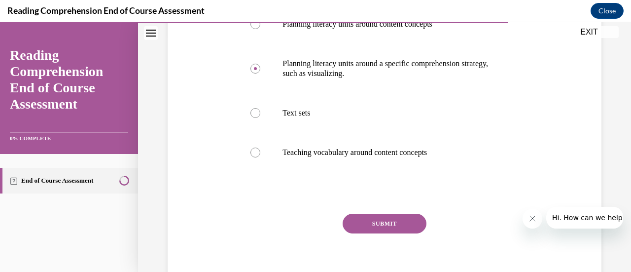
click at [384, 223] on button "SUBMIT" at bounding box center [385, 223] width 84 height 20
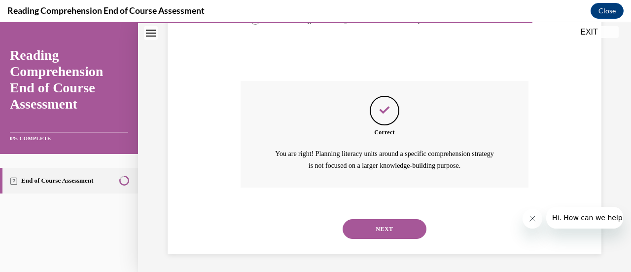
scroll to position [371, 0]
click at [382, 237] on button "NEXT" at bounding box center [385, 228] width 84 height 20
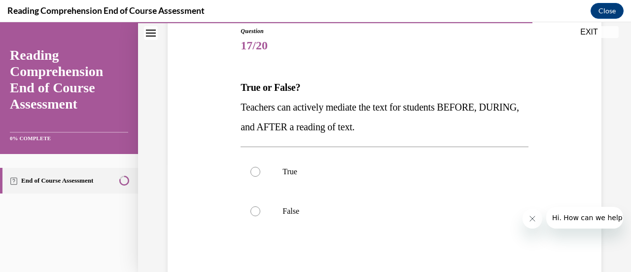
scroll to position [112, 0]
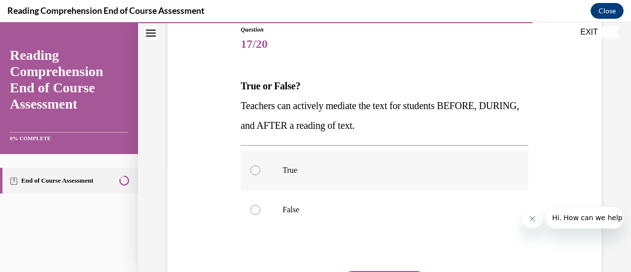
click at [257, 174] on label "True" at bounding box center [383, 169] width 287 height 39
click at [257, 174] on input "True" at bounding box center [255, 170] width 10 height 10
radio input "true"
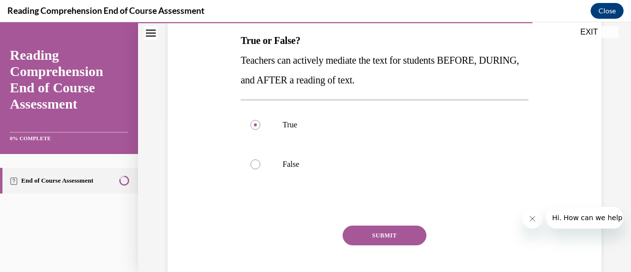
click at [391, 240] on button "SUBMIT" at bounding box center [385, 235] width 84 height 20
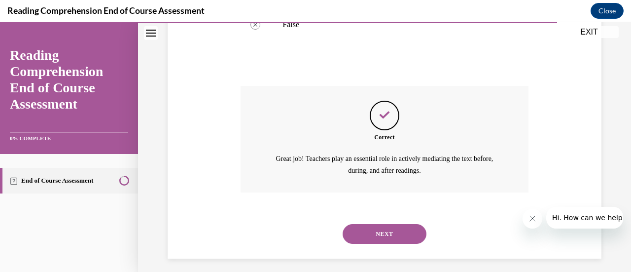
scroll to position [302, 0]
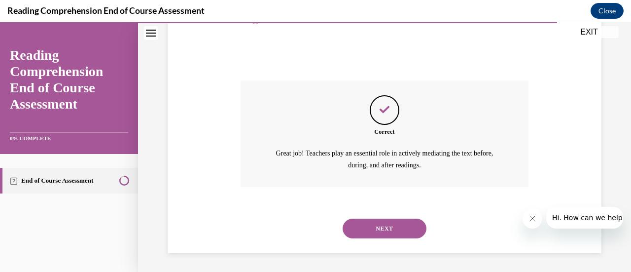
click at [388, 234] on button "NEXT" at bounding box center [385, 228] width 84 height 20
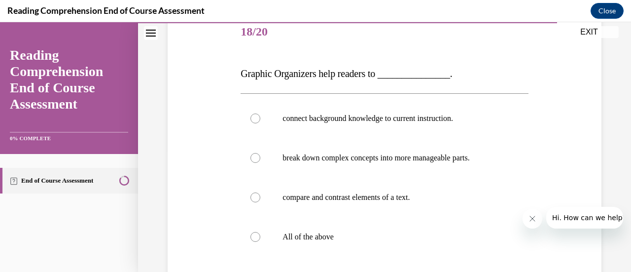
scroll to position [131, 0]
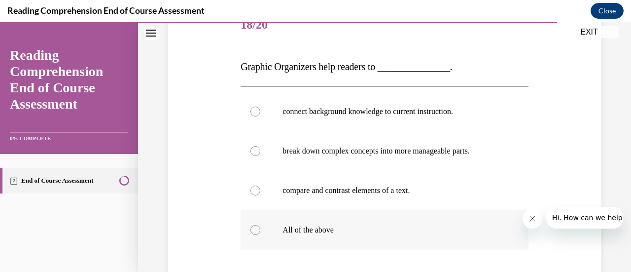
click at [304, 236] on label "All of the above" at bounding box center [383, 229] width 287 height 39
click at [260, 235] on input "All of the above" at bounding box center [255, 230] width 10 height 10
radio input "true"
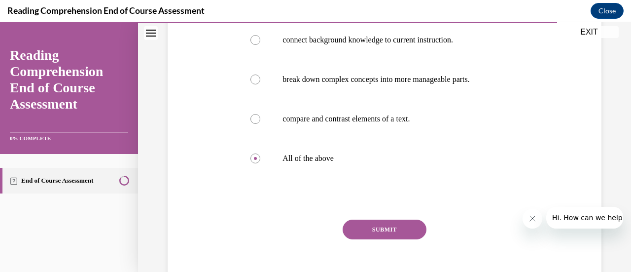
click at [394, 233] on button "SUBMIT" at bounding box center [385, 229] width 84 height 20
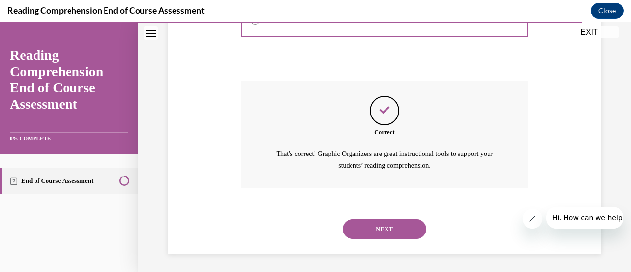
scroll to position [342, 0]
click at [399, 222] on button "NEXT" at bounding box center [385, 228] width 84 height 20
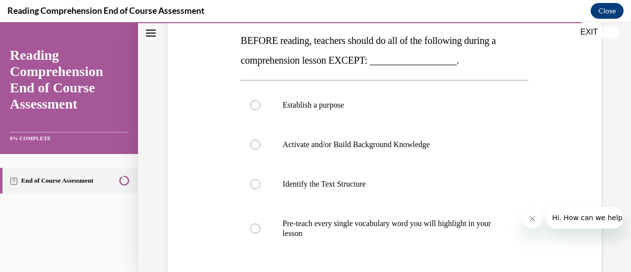
scroll to position [158, 0]
click at [251, 229] on div at bounding box center [255, 228] width 10 height 10
click at [251, 229] on input "Pre-teach every single vocabulary word you will highlight in your lesson" at bounding box center [255, 228] width 10 height 10
radio input "true"
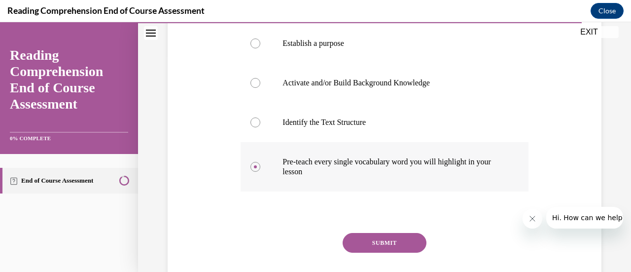
scroll to position [211, 0]
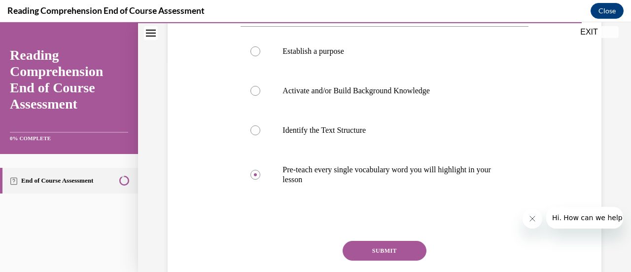
click at [390, 252] on button "SUBMIT" at bounding box center [385, 250] width 84 height 20
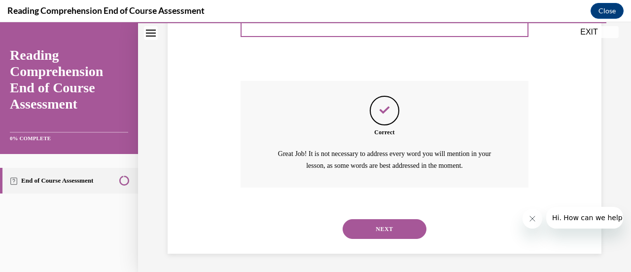
scroll to position [371, 0]
click at [386, 236] on button "NEXT" at bounding box center [385, 228] width 84 height 20
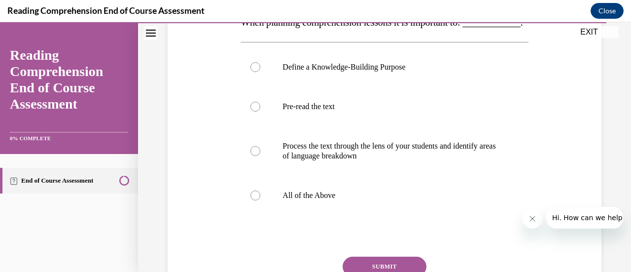
scroll to position [188, 0]
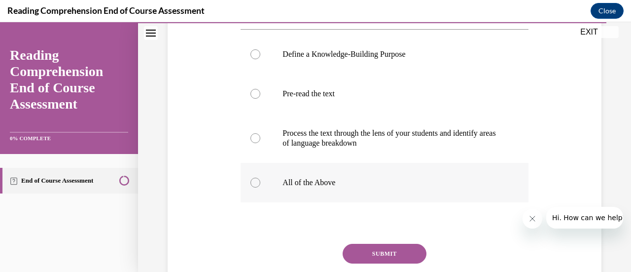
click at [309, 202] on label "All of the Above" at bounding box center [383, 182] width 287 height 39
click at [260, 187] on input "All of the Above" at bounding box center [255, 182] width 10 height 10
radio input "true"
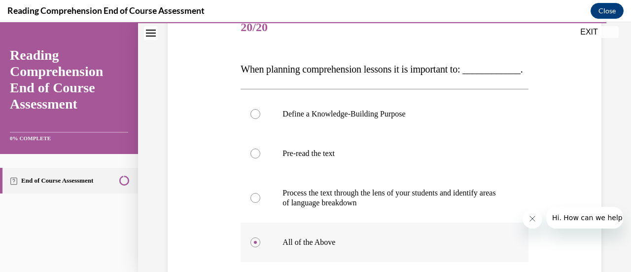
scroll to position [126, 0]
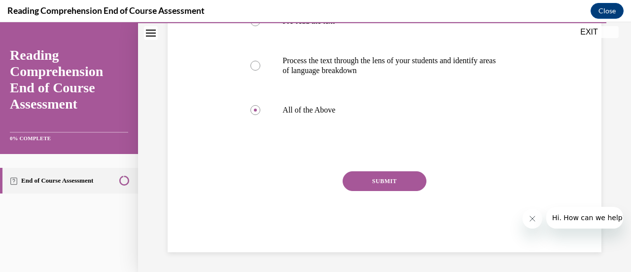
click at [385, 189] on button "SUBMIT" at bounding box center [385, 181] width 84 height 20
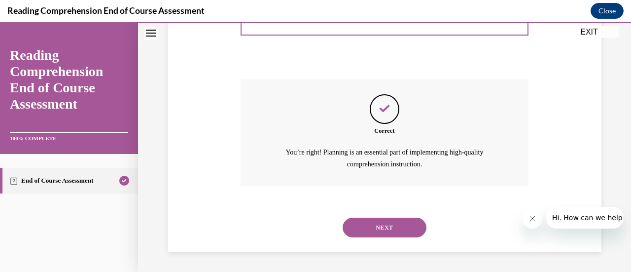
scroll to position [371, 0]
click at [388, 234] on button "NEXT" at bounding box center [385, 227] width 84 height 20
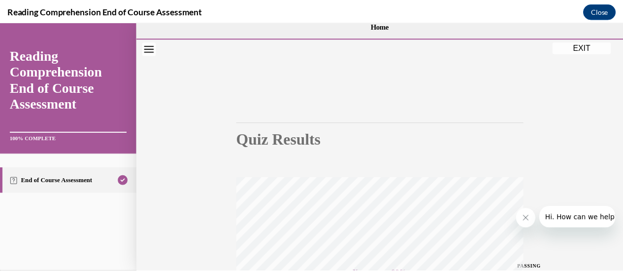
scroll to position [0, 0]
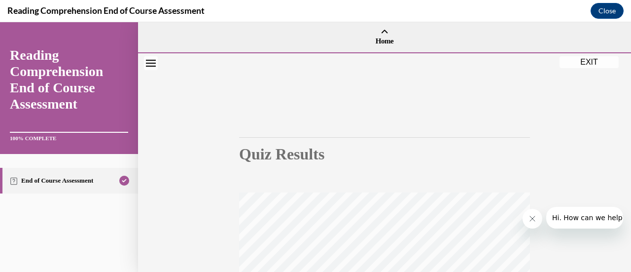
click at [588, 63] on button "EXIT" at bounding box center [588, 62] width 59 height 12
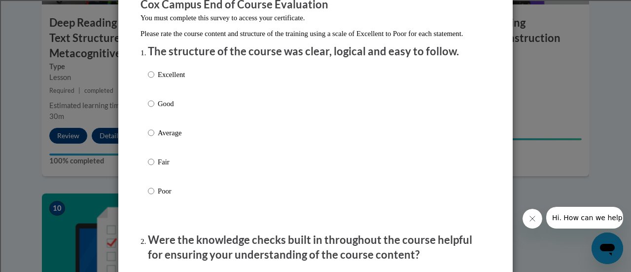
scroll to position [95, 0]
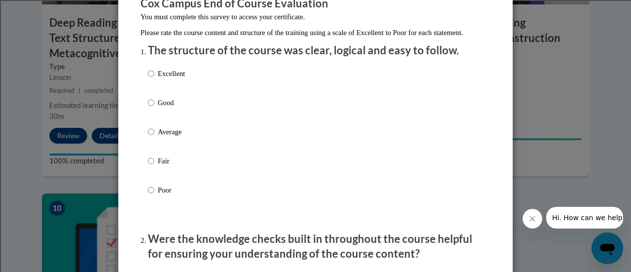
click at [166, 79] on p "Excellent" at bounding box center [171, 73] width 27 height 11
click at [154, 79] on input "Excellent" at bounding box center [151, 73] width 6 height 11
radio input "true"
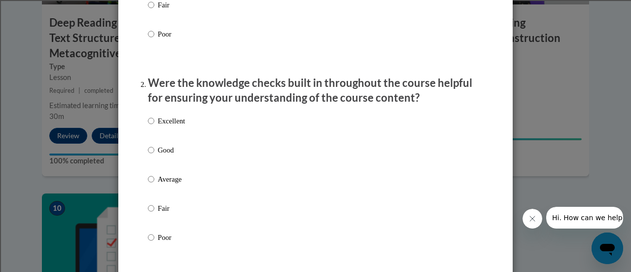
scroll to position [252, 0]
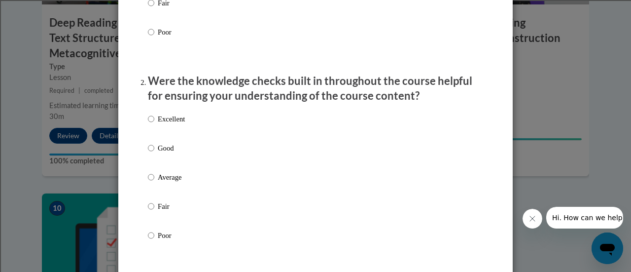
click at [173, 124] on p "Excellent" at bounding box center [171, 118] width 27 height 11
click at [154, 124] on input "Excellent" at bounding box center [151, 118] width 6 height 11
radio input "true"
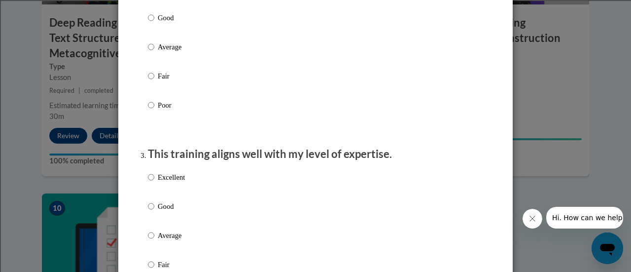
scroll to position [383, 0]
click at [164, 192] on label "Excellent" at bounding box center [166, 184] width 37 height 27
click at [154, 182] on input "Excellent" at bounding box center [151, 176] width 6 height 11
radio input "true"
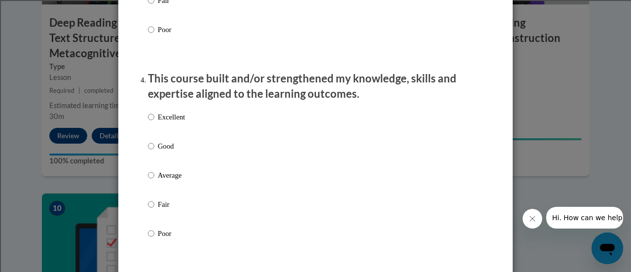
scroll to position [645, 0]
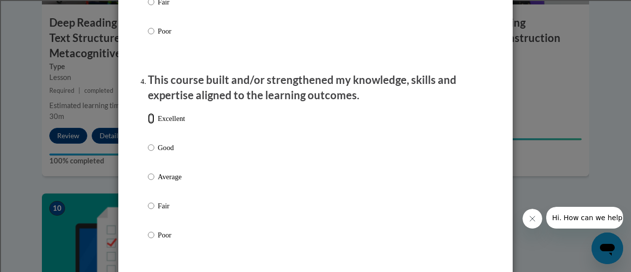
click at [148, 124] on input "Excellent" at bounding box center [151, 118] width 6 height 11
radio input "true"
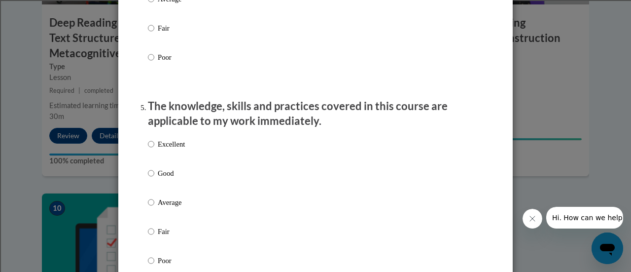
scroll to position [827, 0]
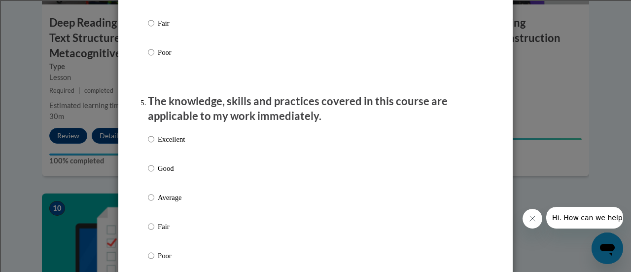
click at [172, 144] on p "Excellent" at bounding box center [171, 139] width 27 height 11
click at [154, 144] on input "Excellent" at bounding box center [151, 139] width 6 height 11
radio input "true"
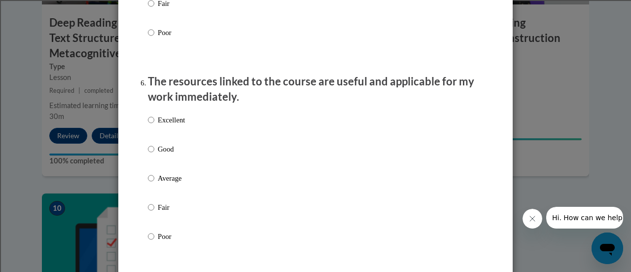
scroll to position [1050, 0]
click at [179, 125] on p "Excellent" at bounding box center [171, 119] width 27 height 11
click at [154, 125] on input "Excellent" at bounding box center [151, 119] width 6 height 11
radio input "true"
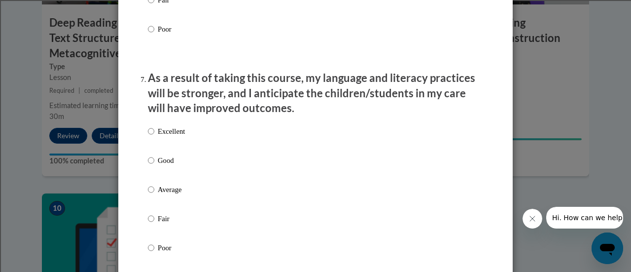
scroll to position [1260, 0]
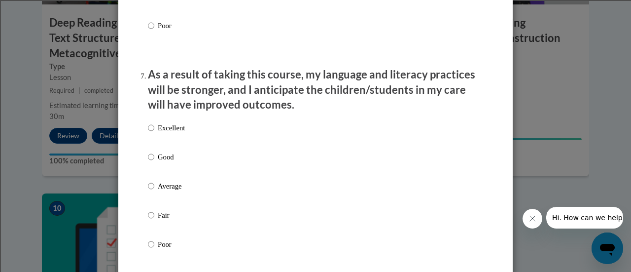
click at [175, 142] on label "Excellent" at bounding box center [166, 135] width 37 height 27
click at [154, 133] on input "Excellent" at bounding box center [151, 127] width 6 height 11
radio input "true"
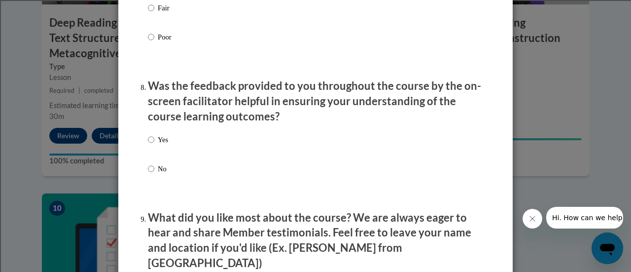
scroll to position [1468, 0]
click at [158, 144] on p "Yes" at bounding box center [163, 139] width 10 height 11
click at [154, 144] on input "Yes" at bounding box center [151, 139] width 6 height 11
radio input "true"
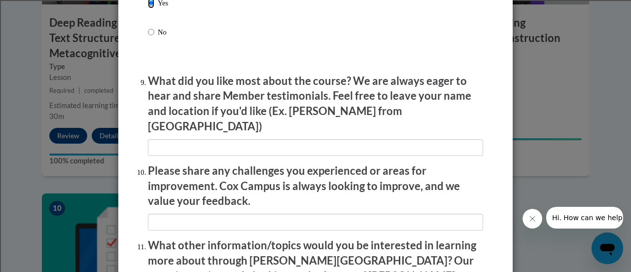
scroll to position [1605, 0]
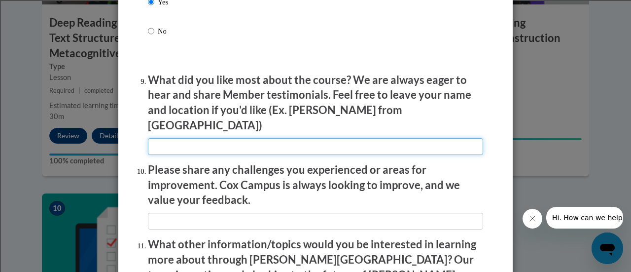
click at [210, 138] on input "textbox" at bounding box center [315, 146] width 335 height 17
click at [163, 138] on input "textbox" at bounding box center [315, 146] width 335 height 17
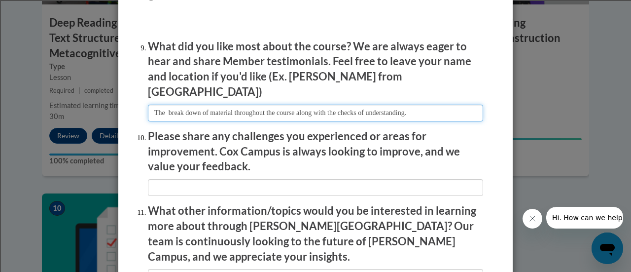
scroll to position [1642, 0]
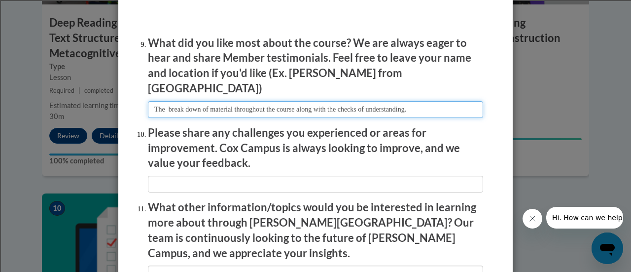
type input "The break down of material throughout the course along with the checks of under…"
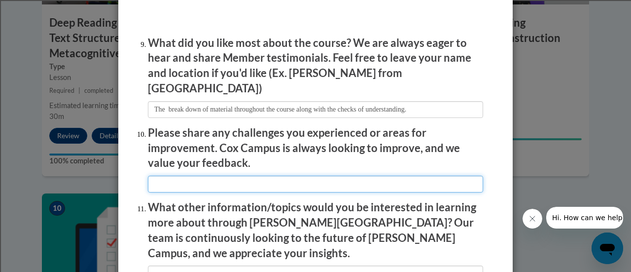
click at [167, 177] on input "textbox" at bounding box center [315, 183] width 335 height 17
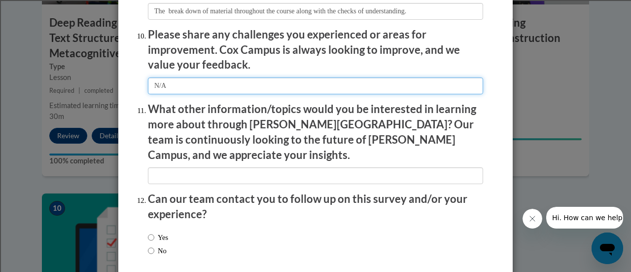
scroll to position [1742, 0]
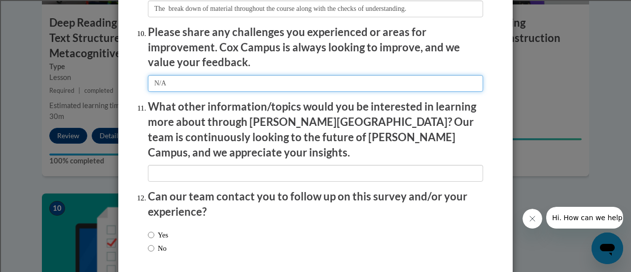
type input "N/A"
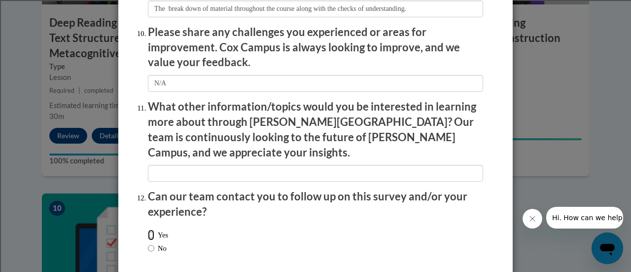
click at [148, 229] on input "Yes" at bounding box center [151, 234] width 6 height 11
radio input "true"
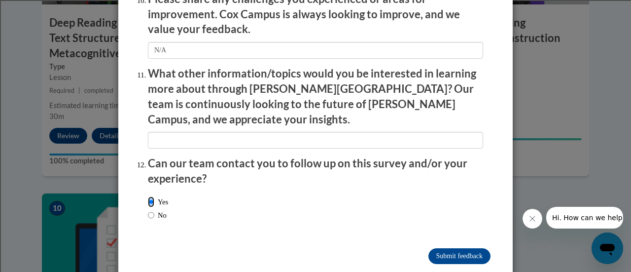
scroll to position [1778, 0]
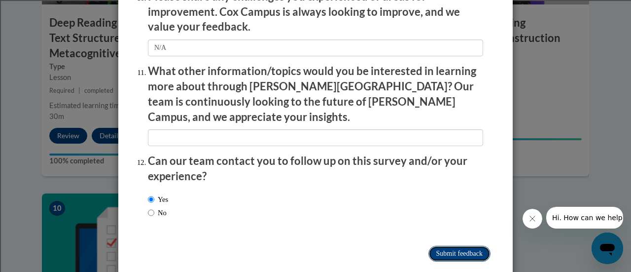
click at [442, 245] on input "Submit feedback" at bounding box center [459, 253] width 62 height 16
